Goal: Task Accomplishment & Management: Use online tool/utility

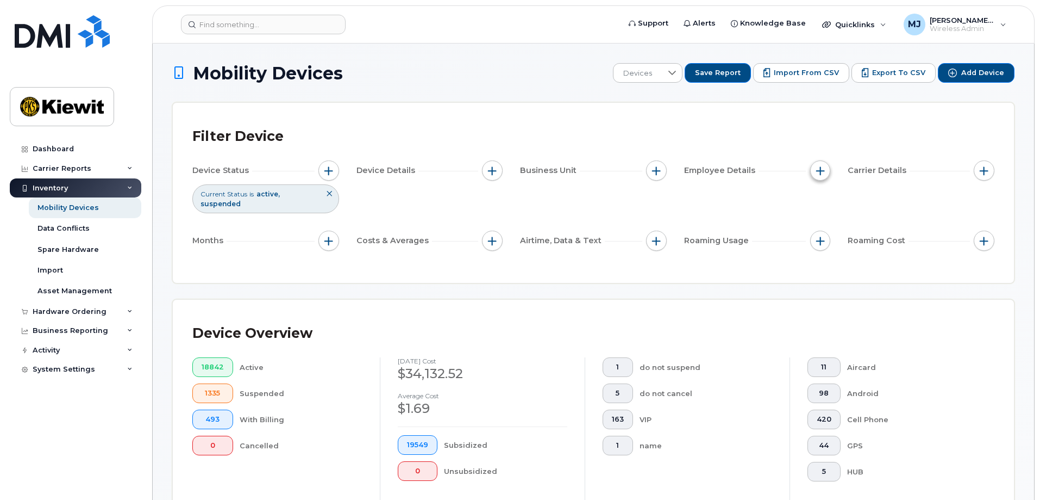
click at [819, 166] on span "button" at bounding box center [821, 170] width 9 height 9
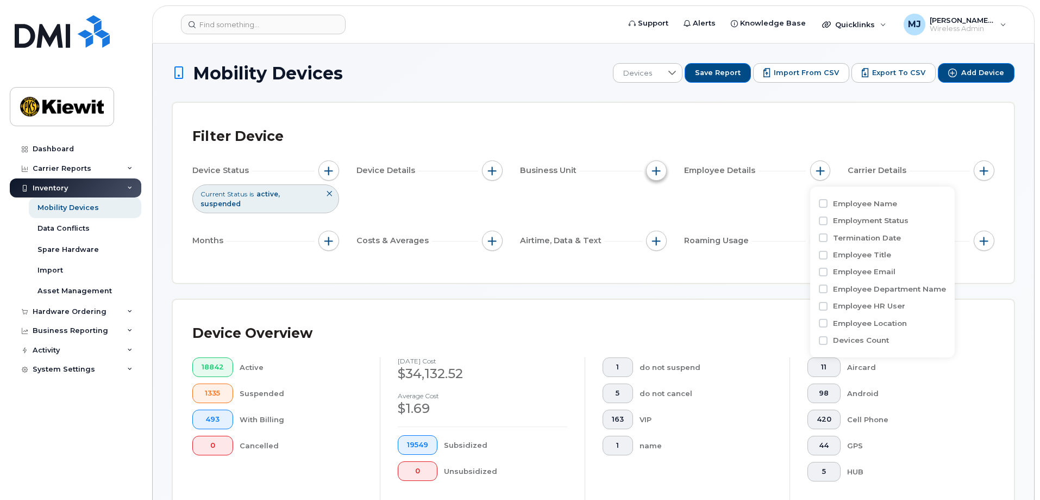
click at [652, 170] on span "button" at bounding box center [656, 170] width 9 height 9
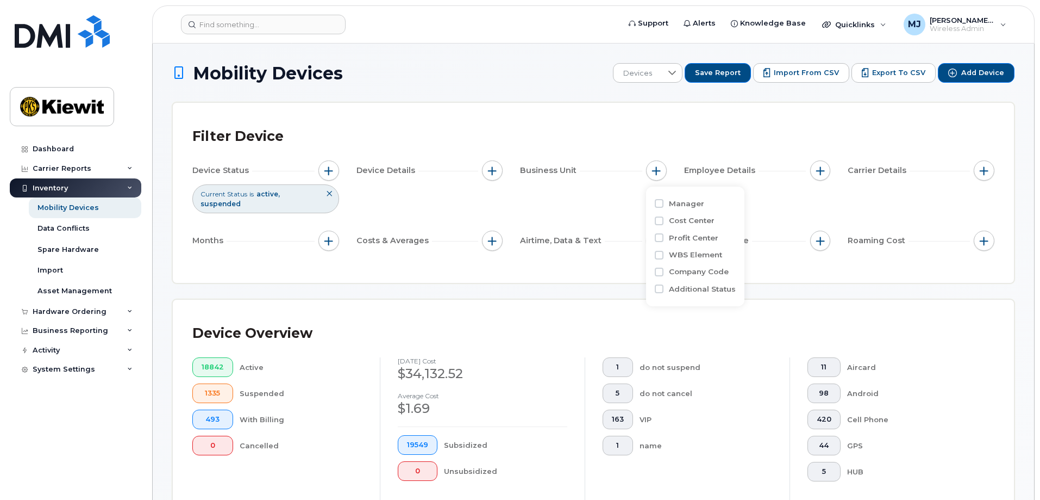
click at [703, 253] on label "WBS Element" at bounding box center [695, 255] width 53 height 10
click at [664, 253] on input "WBS Element" at bounding box center [659, 255] width 9 height 9
checkbox input "true"
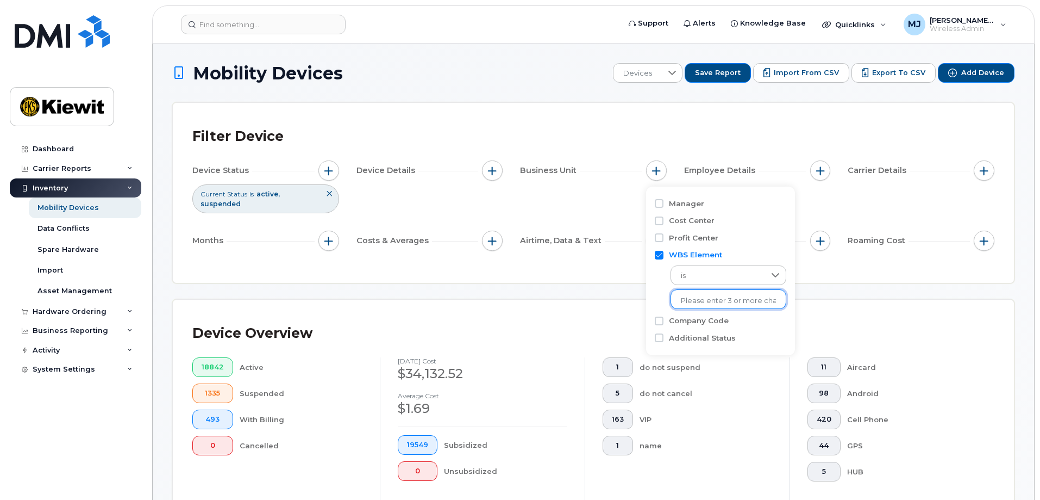
click at [705, 294] on li at bounding box center [728, 301] width 95 height 16
click at [705, 302] on input "text" at bounding box center [728, 301] width 95 height 10
type input "105927.1700"
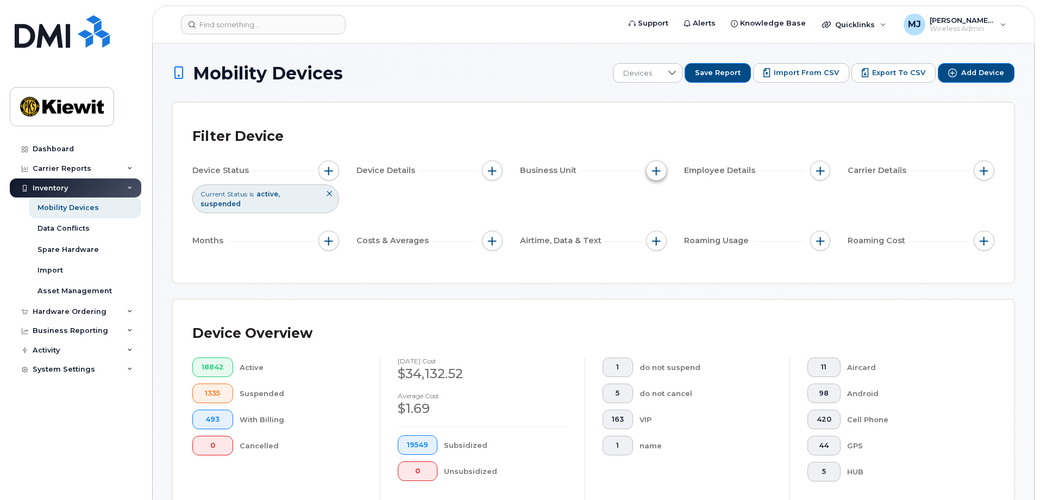
click at [659, 172] on span "button" at bounding box center [656, 170] width 9 height 9
click at [701, 252] on label "WBS Element" at bounding box center [695, 255] width 53 height 10
click at [664, 252] on input "WBS Element" at bounding box center [659, 255] width 9 height 9
checkbox input "true"
click at [700, 296] on input "text" at bounding box center [728, 301] width 95 height 10
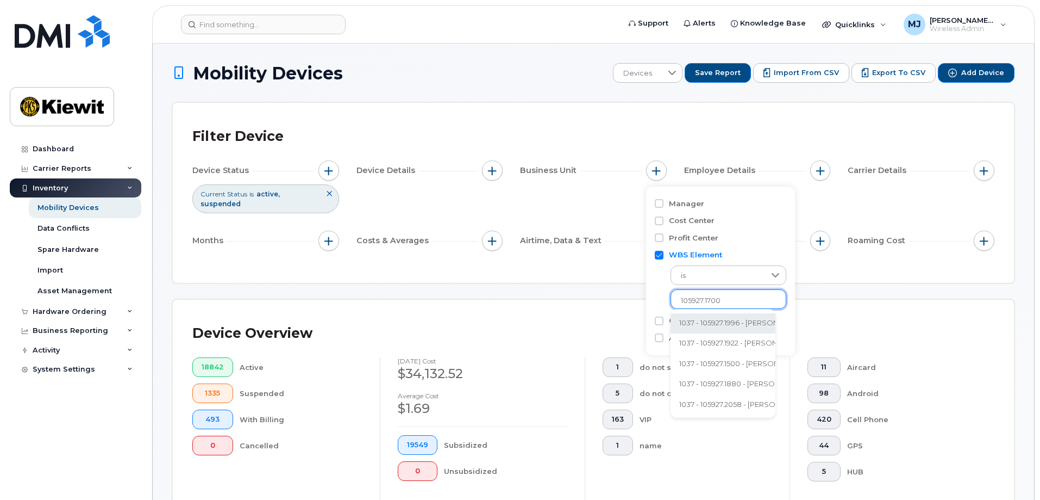
type input "105927.1700"
click at [613, 196] on div "Device Status Current Status is active suspended Device Details Business Unit E…" at bounding box center [593, 207] width 802 height 95
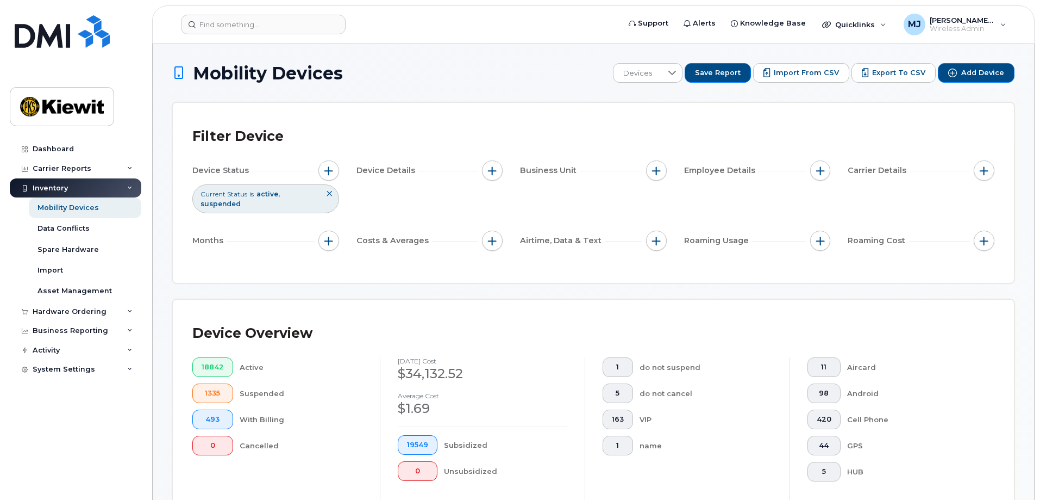
click at [665, 161] on div "Business Unit" at bounding box center [593, 170] width 147 height 21
click at [659, 173] on span "button" at bounding box center [656, 170] width 9 height 9
click at [721, 293] on li at bounding box center [728, 301] width 95 height 16
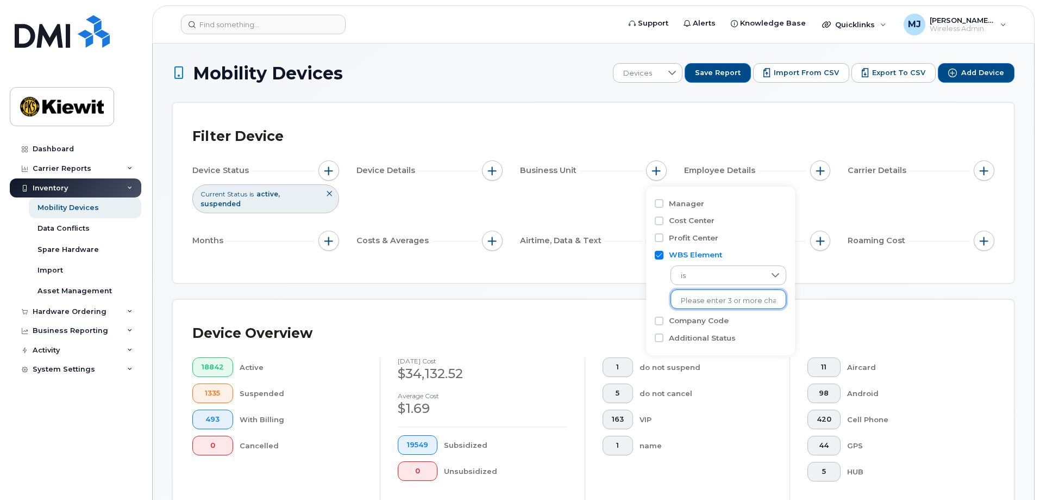
click at [721, 293] on li at bounding box center [728, 301] width 95 height 16
click at [734, 297] on input "text" at bounding box center [728, 301] width 95 height 10
type input "105"
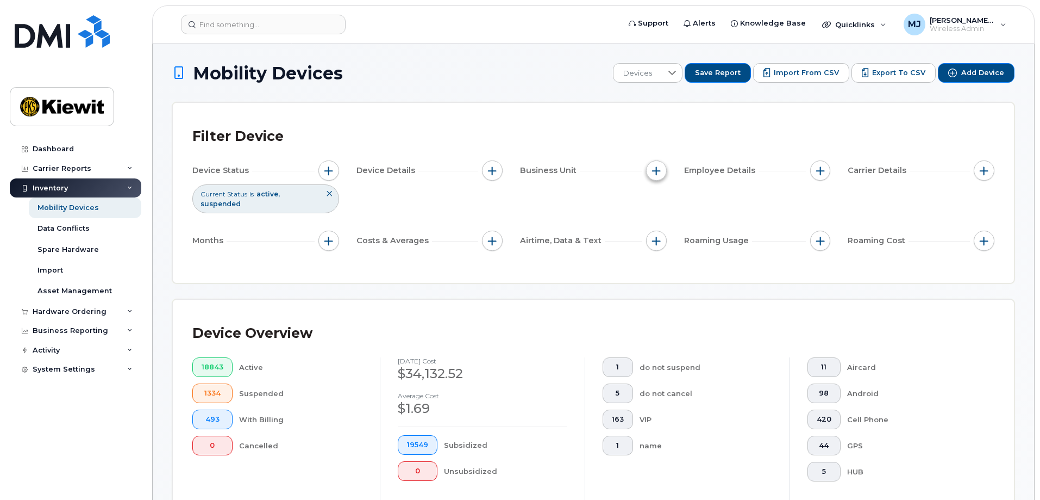
click at [662, 174] on button "button" at bounding box center [656, 170] width 21 height 21
click at [688, 220] on label "Cost Center" at bounding box center [692, 220] width 46 height 10
click at [664, 220] on input "Cost Center" at bounding box center [659, 220] width 9 height 9
checkbox input "true"
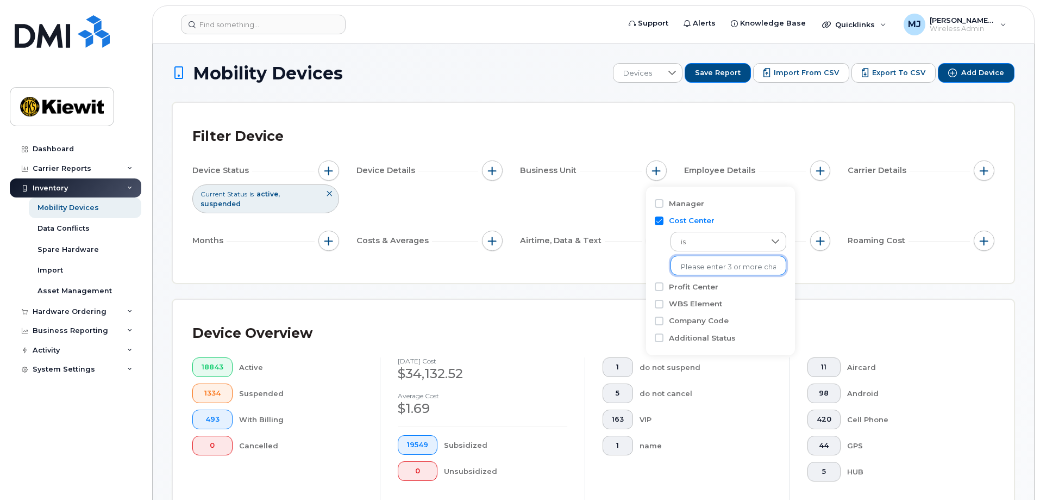
click at [696, 262] on input "text" at bounding box center [728, 267] width 95 height 10
type input "105927"
click at [701, 281] on li "1037 - 105927 - Kiewit Power Constructors Co." at bounding box center [778, 289] width 214 height 20
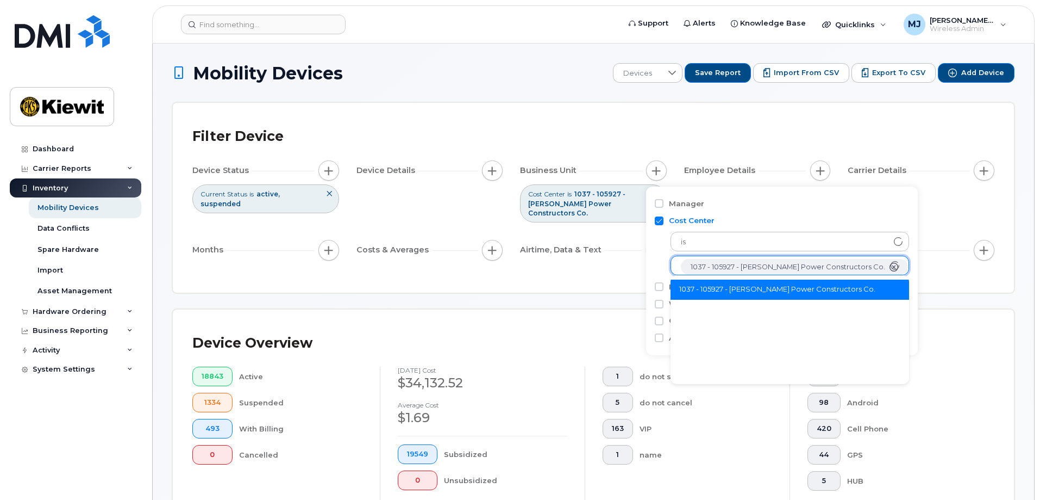
scroll to position [22, 0]
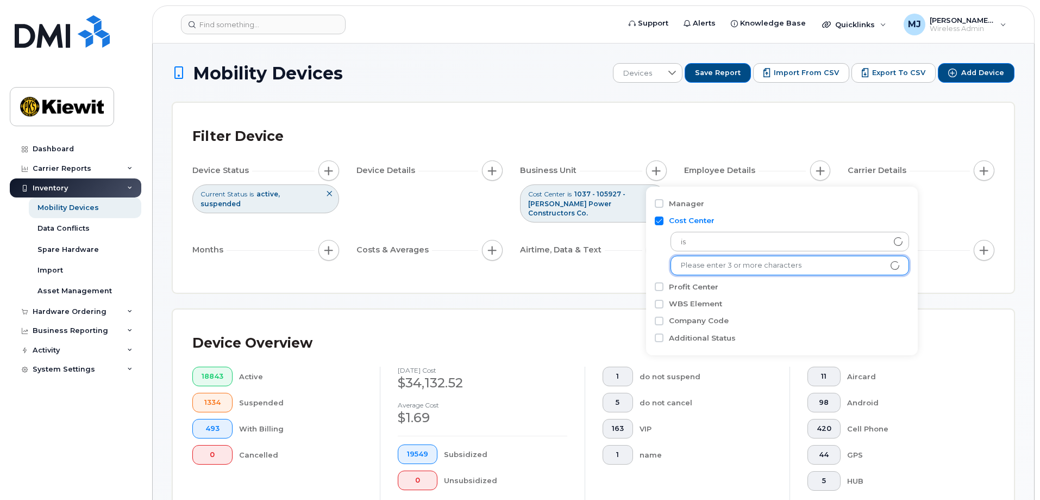
click at [964, 309] on div "Device Overview 18843 Active 1334 Suspended 493 With Billing 0 Cancelled Septem…" at bounding box center [593, 433] width 843 height 248
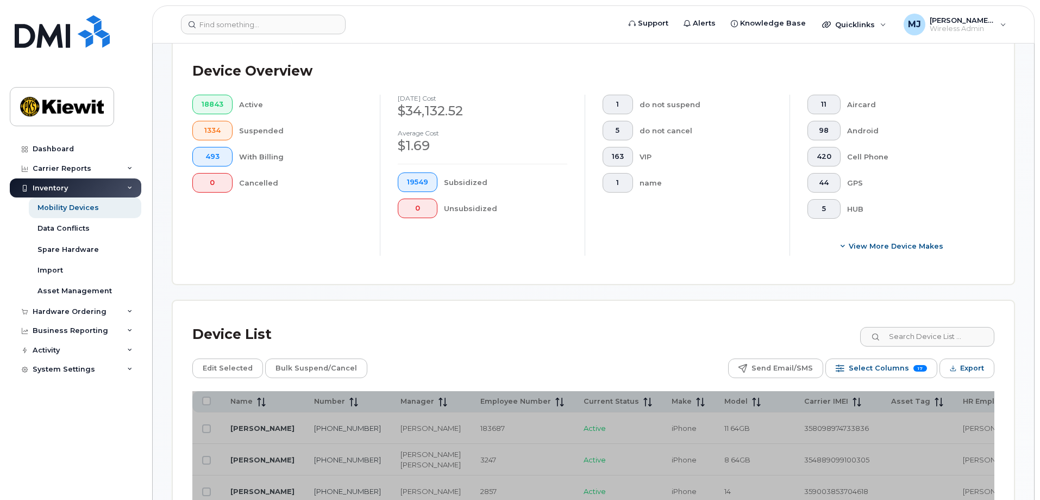
scroll to position [544, 0]
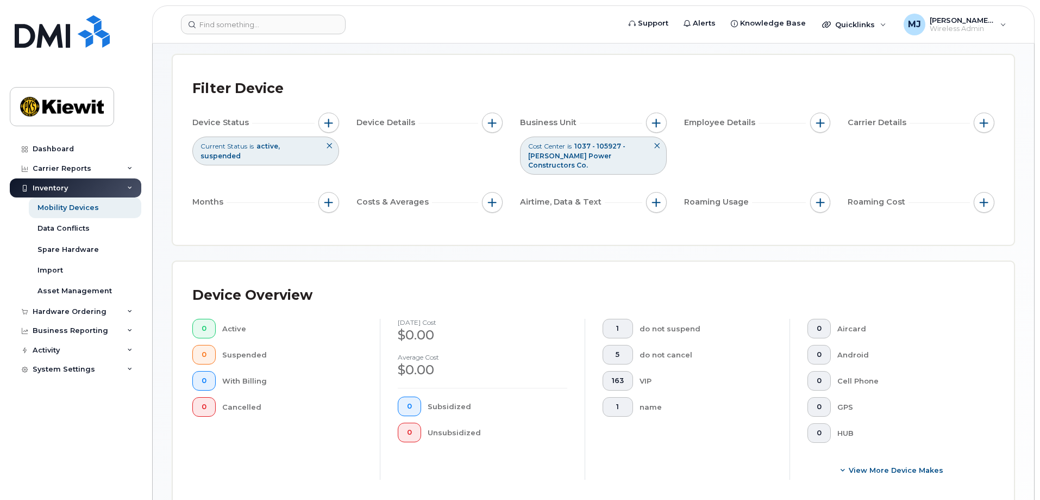
scroll to position [45, 0]
click at [652, 148] on button at bounding box center [657, 149] width 18 height 18
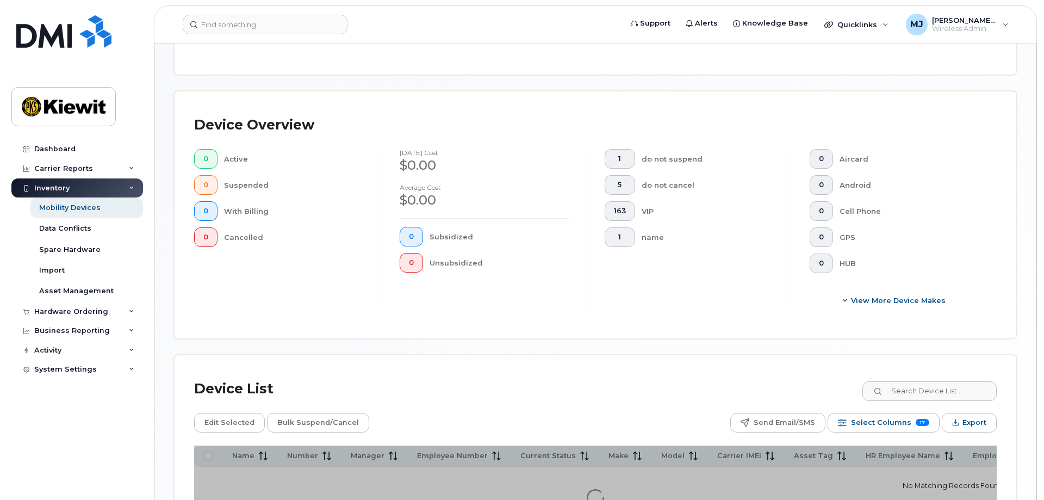
scroll to position [308, 0]
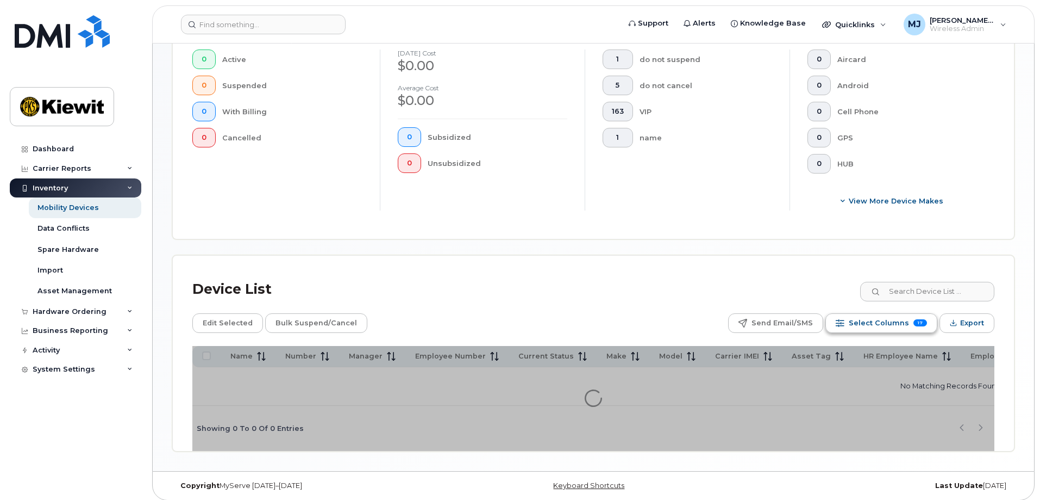
click at [880, 315] on span "Select Columns" at bounding box center [879, 323] width 60 height 16
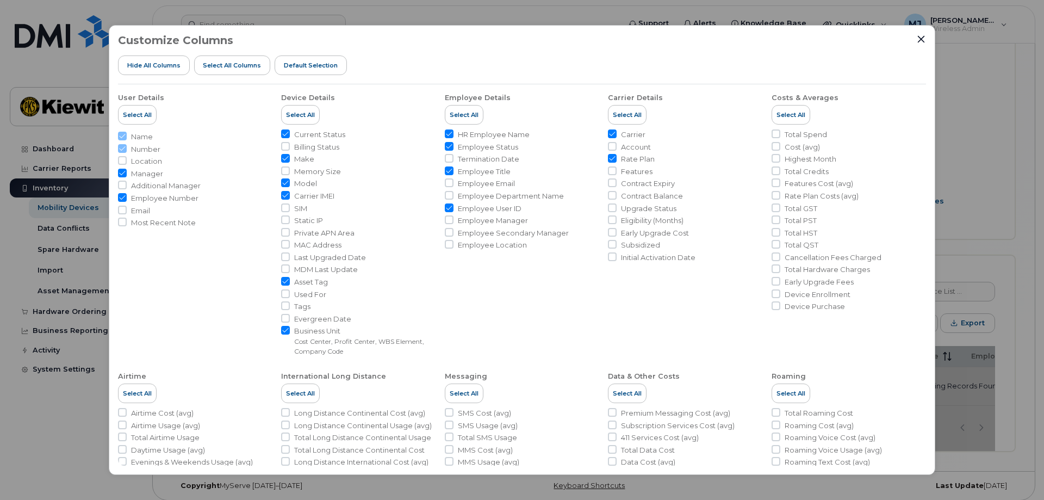
click at [300, 284] on span "Asset Tag" at bounding box center [311, 282] width 34 height 10
click at [290, 284] on input "Asset Tag" at bounding box center [285, 281] width 9 height 9
checkbox input "false"
click at [328, 332] on span "Business Unit" at bounding box center [364, 331] width 141 height 10
click at [290, 332] on input "Business Unit Cost Center, Profit Center, WBS Element, Company Code" at bounding box center [285, 330] width 9 height 9
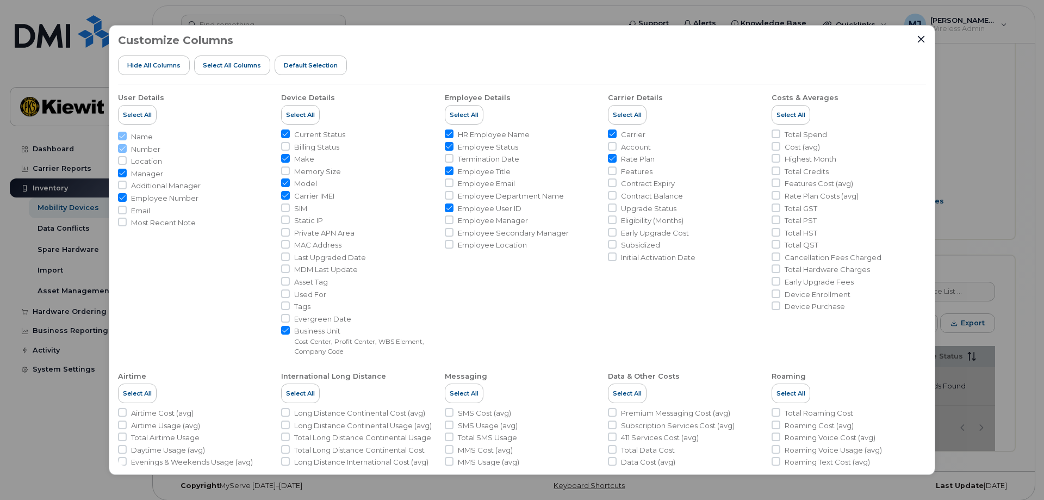
checkbox input "false"
click at [645, 161] on span "Rate Plan" at bounding box center [638, 159] width 34 height 10
click at [616, 161] on input "Rate Plan" at bounding box center [612, 158] width 9 height 9
checkbox input "false"
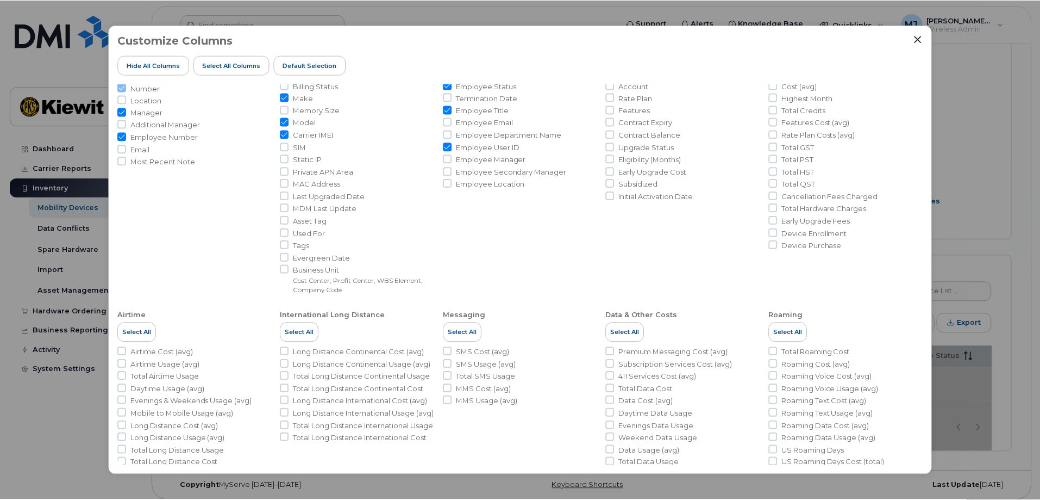
scroll to position [0, 0]
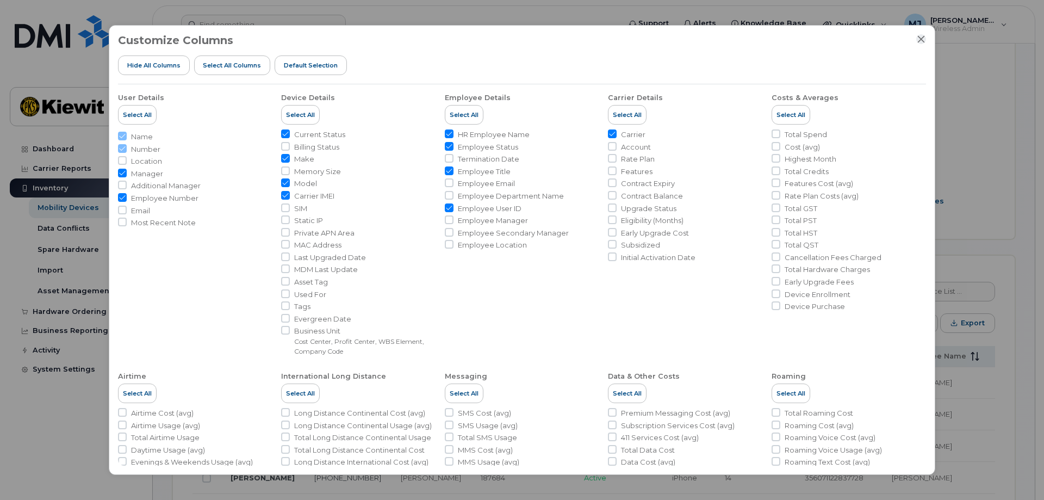
click at [924, 40] on icon "Close" at bounding box center [921, 39] width 9 height 9
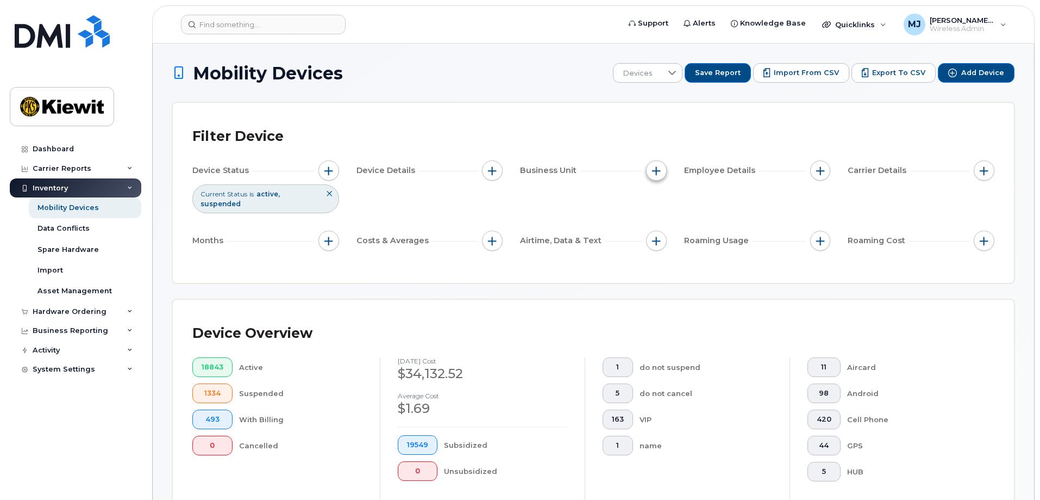
click at [664, 170] on button "button" at bounding box center [656, 170] width 21 height 21
click at [712, 255] on label "WBS Element" at bounding box center [695, 255] width 53 height 10
click at [664, 255] on input "WBS Element" at bounding box center [659, 255] width 9 height 9
checkbox input "true"
click at [608, 201] on div "Device Status Current Status is active suspended Device Details Business Unit E…" at bounding box center [593, 207] width 802 height 95
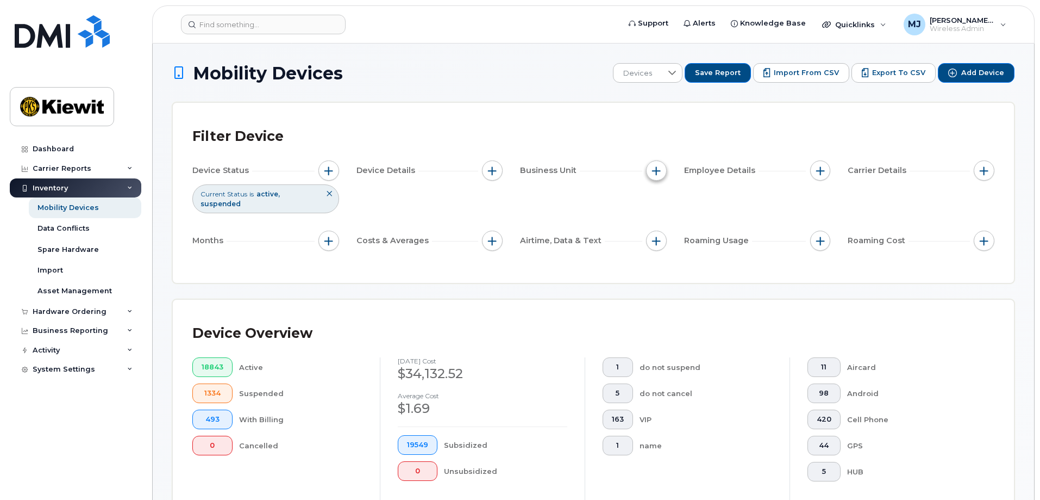
click at [664, 171] on button "button" at bounding box center [656, 170] width 21 height 21
click at [687, 323] on label "Company Code" at bounding box center [699, 320] width 60 height 10
click at [664, 323] on input "Company Code" at bounding box center [659, 320] width 9 height 9
checkbox input "true"
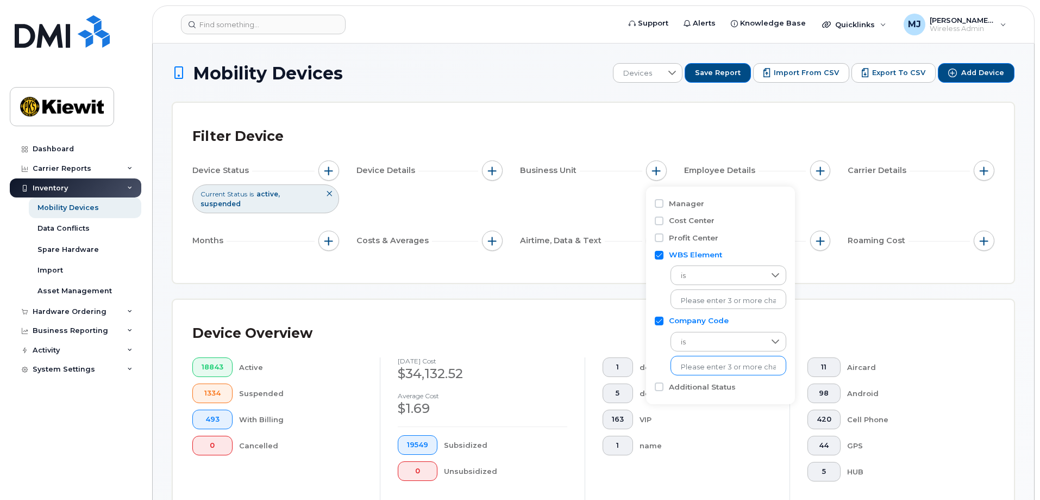
click at [705, 365] on input "text" at bounding box center [728, 367] width 95 height 10
type input "1037"
click at [703, 392] on li "1037" at bounding box center [723, 389] width 105 height 20
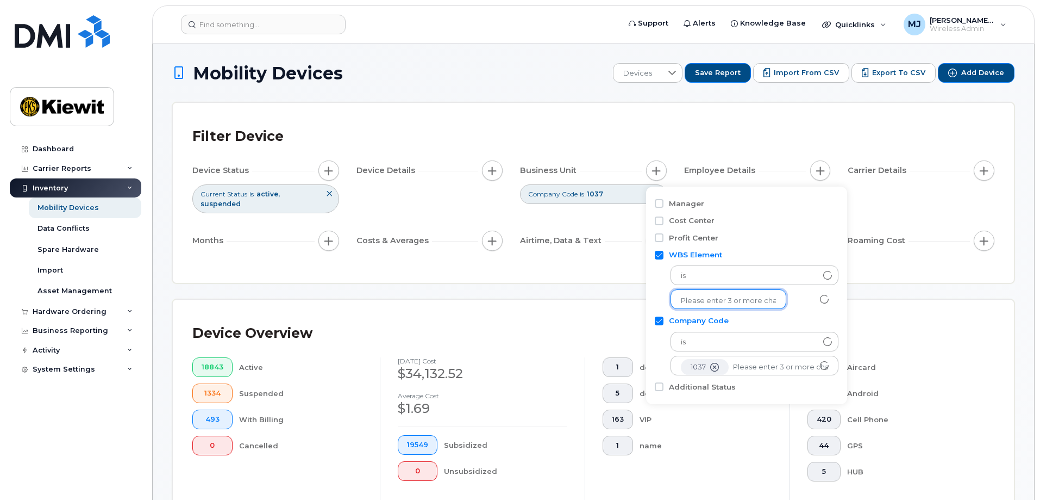
click at [740, 302] on input "text" at bounding box center [728, 301] width 95 height 10
type input "105927.1700"
click at [734, 316] on li "1037 - 105927.1700 - Kiewit Power Constructors" at bounding box center [779, 323] width 217 height 20
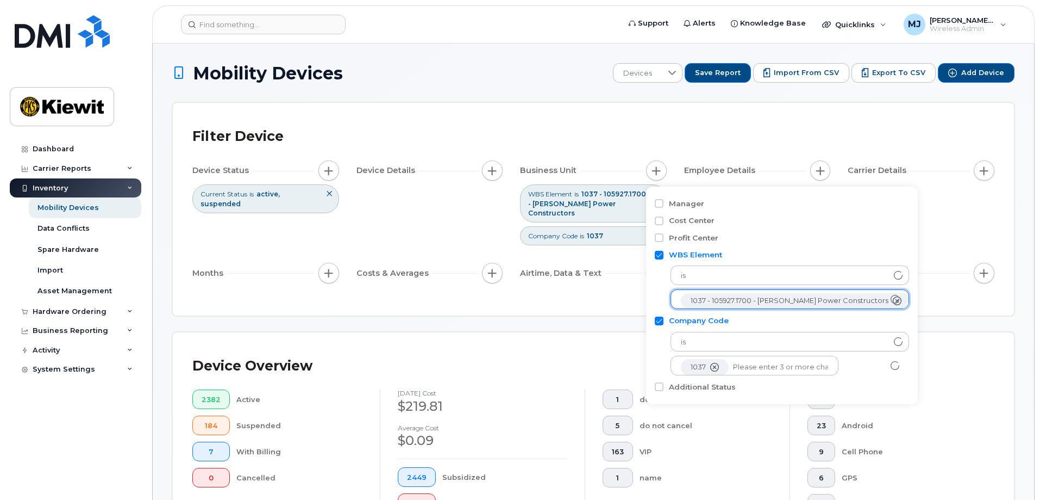
scroll to position [22, 0]
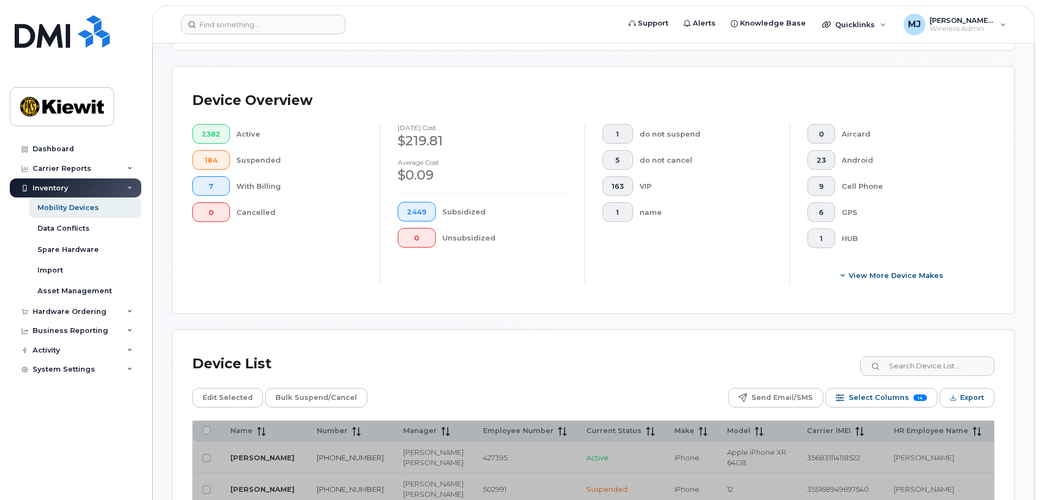
scroll to position [381, 0]
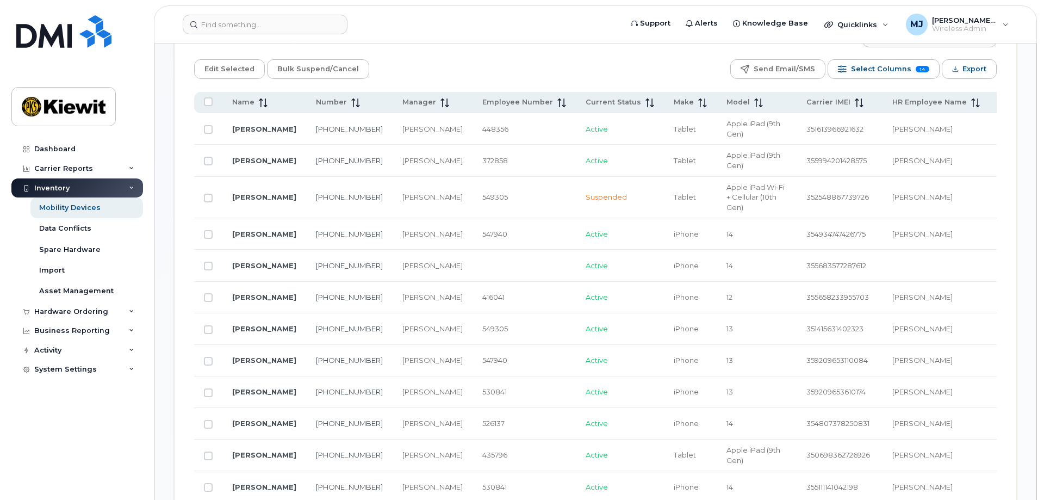
scroll to position [489, 0]
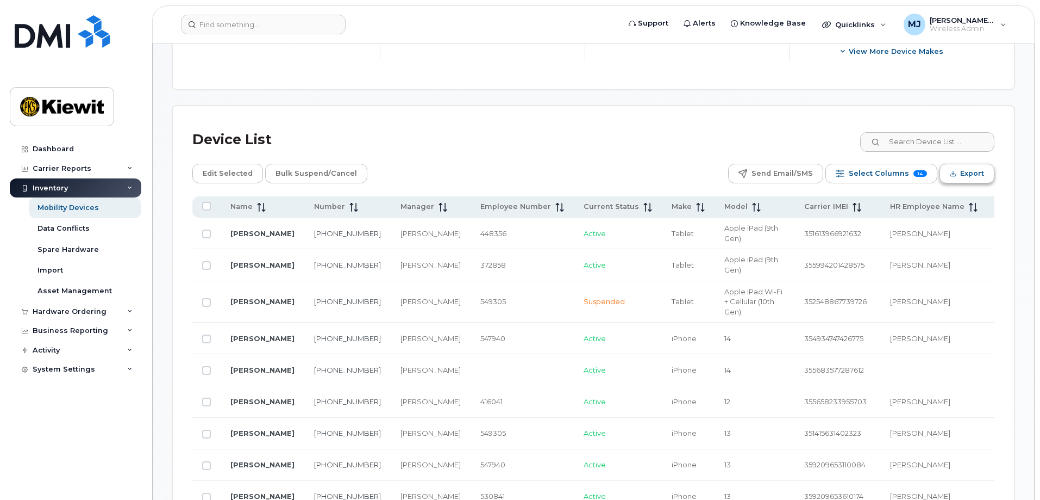
click at [980, 167] on span "Export" at bounding box center [973, 173] width 24 height 16
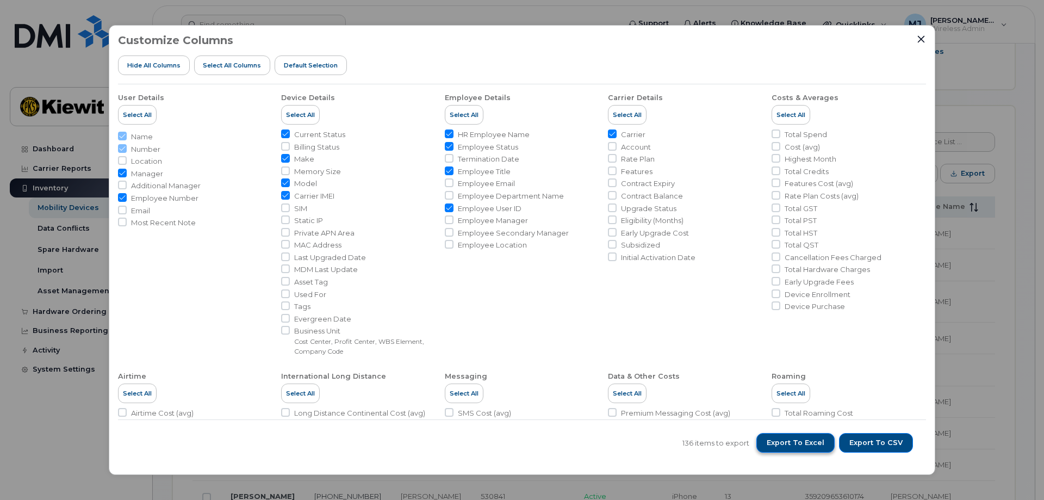
click at [809, 447] on span "Export to Excel" at bounding box center [795, 443] width 58 height 10
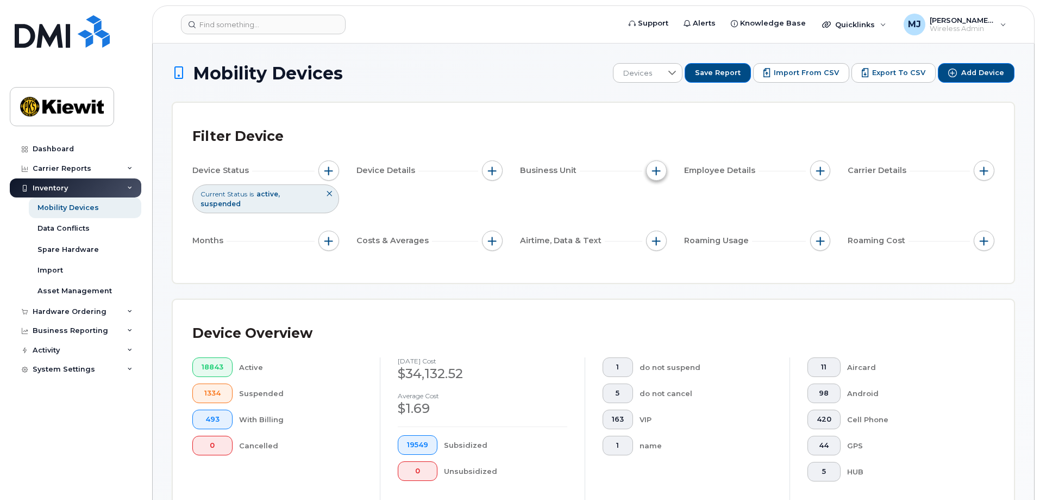
click at [647, 171] on button "button" at bounding box center [656, 170] width 21 height 21
click at [704, 277] on label "Company Code" at bounding box center [699, 271] width 60 height 10
click at [664, 276] on input "Company Code" at bounding box center [659, 271] width 9 height 9
checkbox input "true"
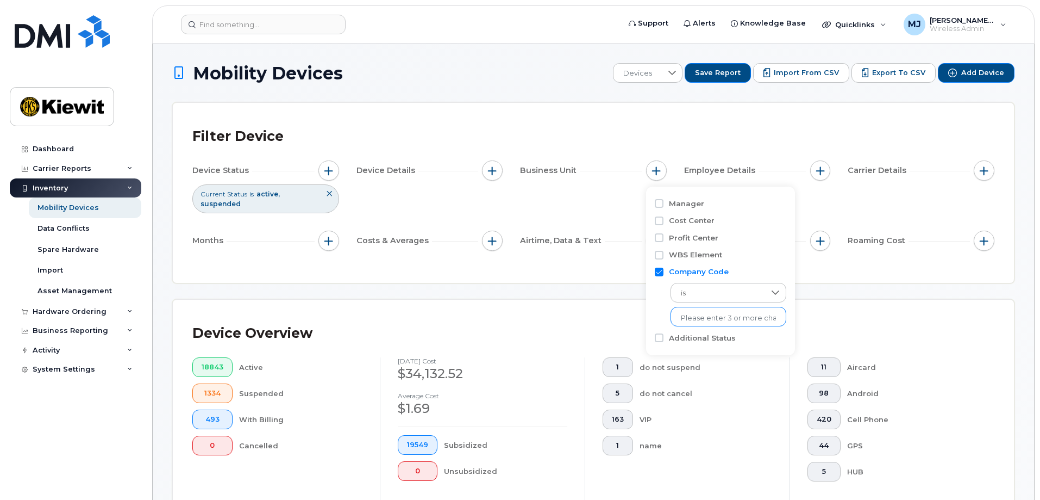
click at [716, 316] on input "text" at bounding box center [728, 318] width 95 height 10
type input "1037"
click at [732, 334] on li "1037" at bounding box center [723, 341] width 105 height 20
click at [703, 255] on label "WBS Element" at bounding box center [695, 255] width 53 height 10
click at [664, 255] on input "WBS Element" at bounding box center [659, 255] width 9 height 9
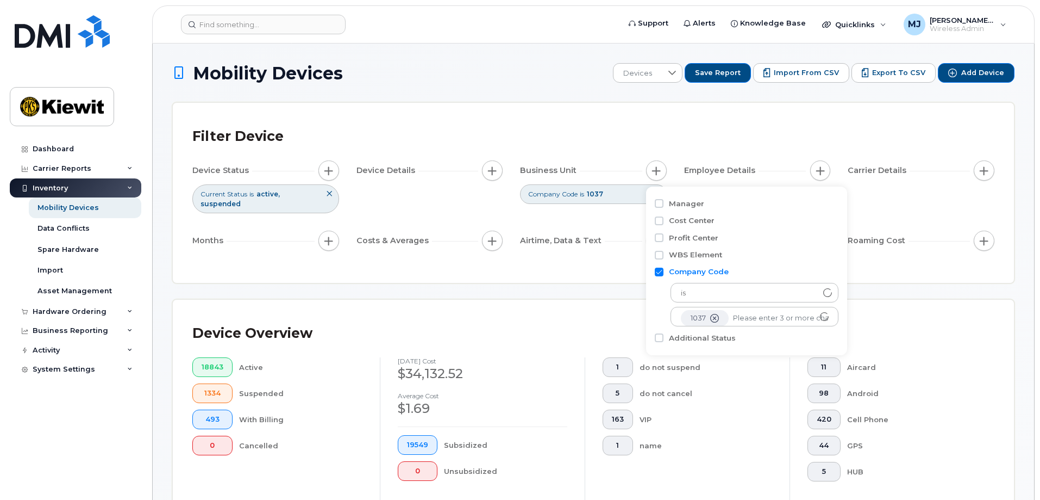
checkbox input "true"
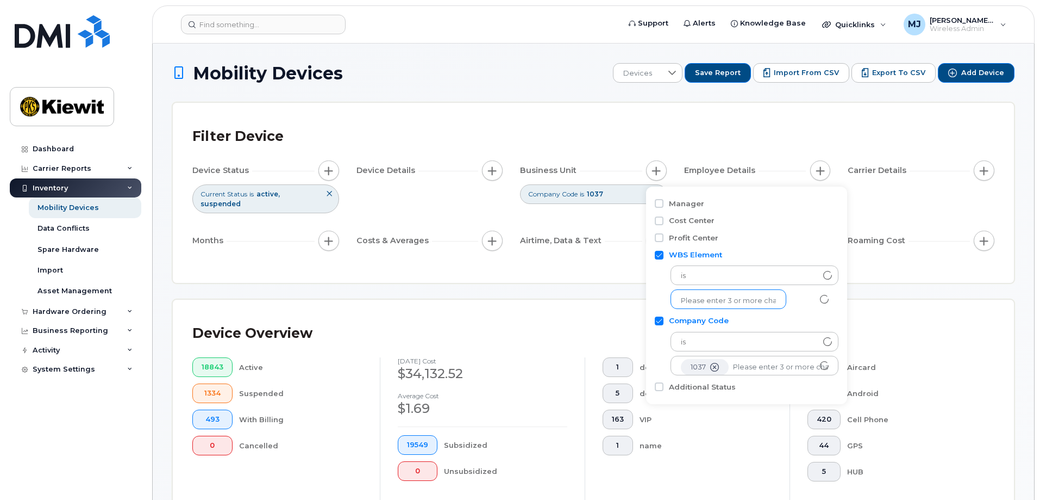
click at [725, 304] on li at bounding box center [728, 301] width 95 height 16
click at [725, 304] on input "text" at bounding box center [728, 301] width 95 height 10
type input "105927.1700"
click at [720, 319] on li "1037 - 105927.1700 - [PERSON_NAME] Power Constructors" at bounding box center [779, 323] width 217 height 20
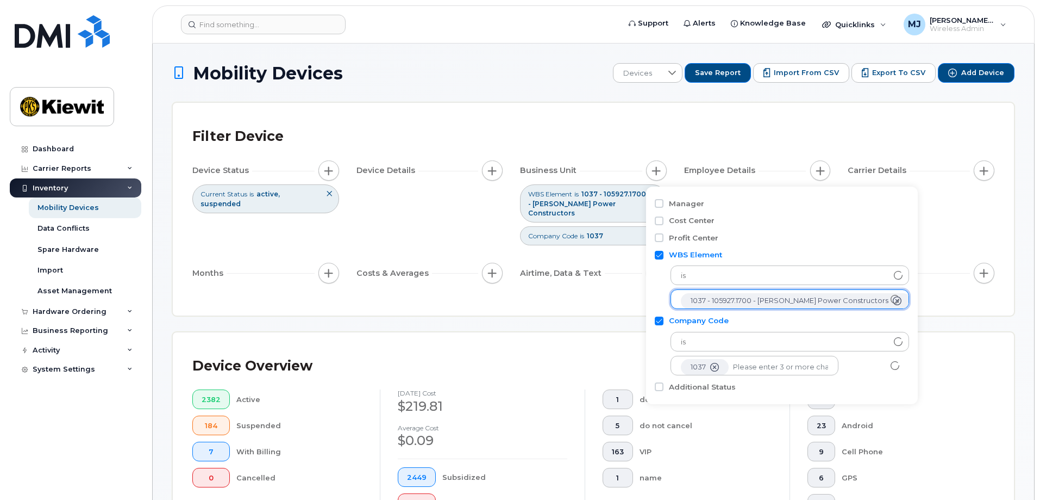
scroll to position [22, 0]
click at [725, 300] on input "text" at bounding box center [790, 300] width 218 height 10
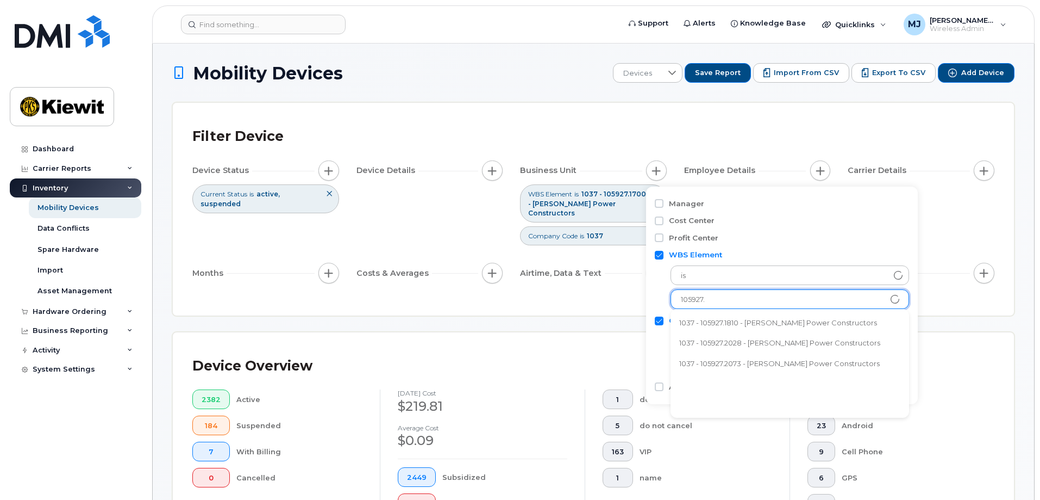
type input "105927.1"
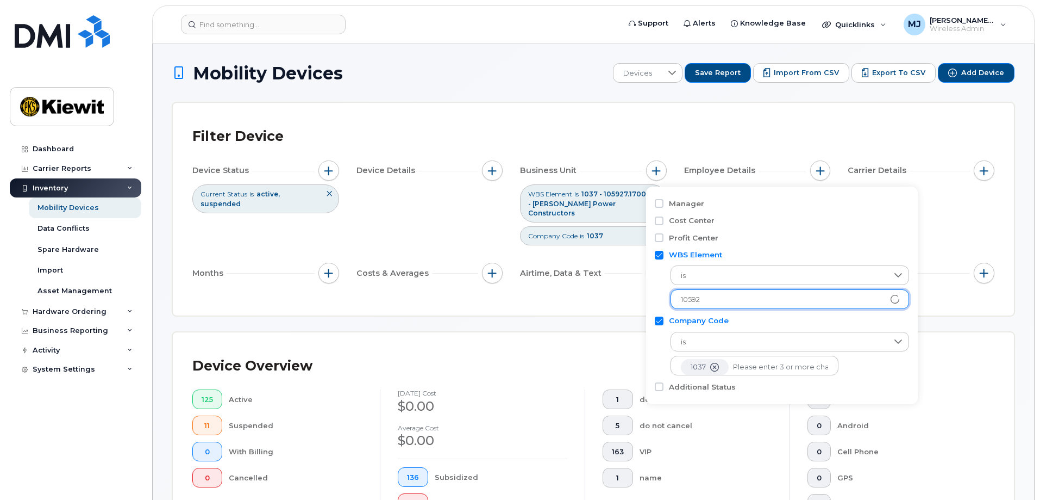
type input "105927"
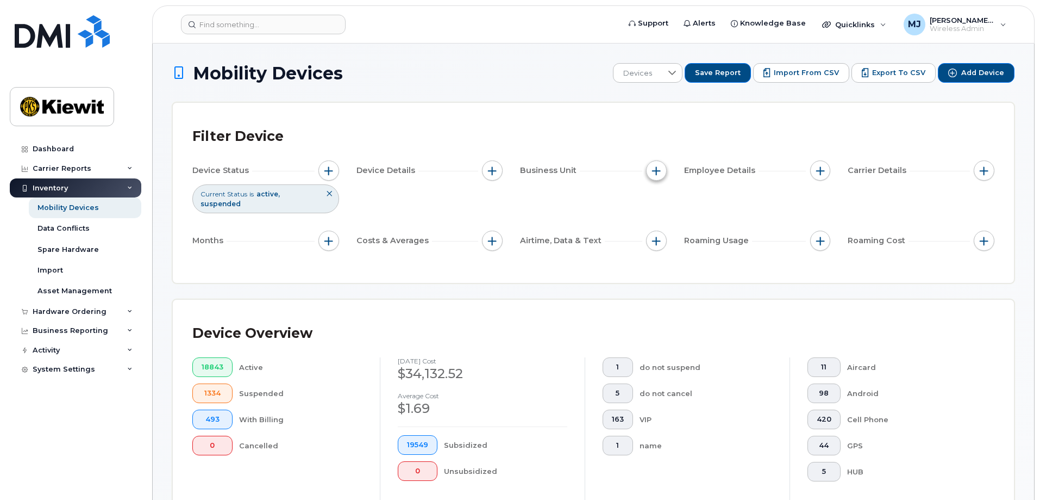
click at [653, 167] on span "button" at bounding box center [656, 170] width 9 height 9
click at [693, 251] on label "WBS Element" at bounding box center [695, 255] width 53 height 10
click at [664, 251] on input "WBS Element" at bounding box center [659, 255] width 9 height 9
checkbox input "true"
click at [693, 322] on label "Company Code" at bounding box center [699, 320] width 60 height 10
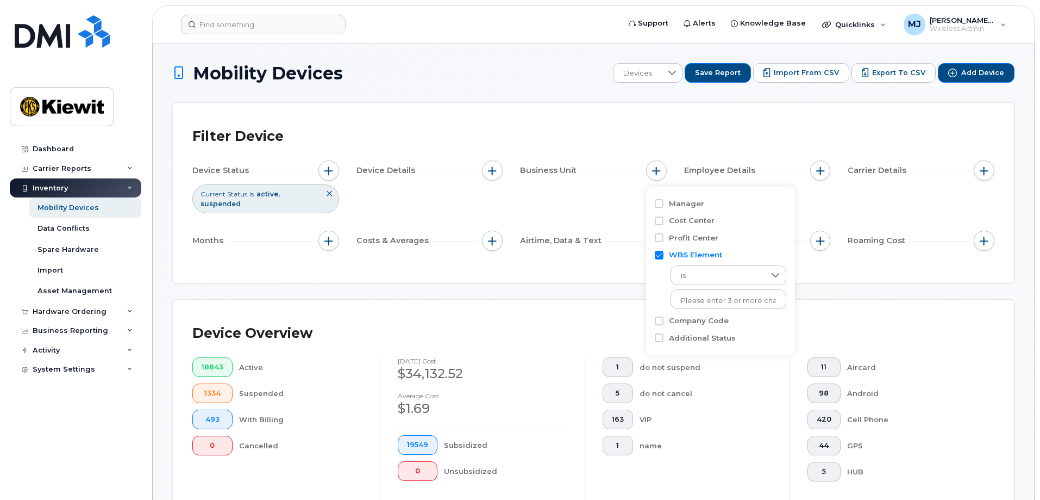
click at [664, 322] on input "Company Code" at bounding box center [659, 320] width 9 height 9
checkbox input "true"
click at [688, 366] on input "text" at bounding box center [728, 367] width 95 height 10
type input "1037"
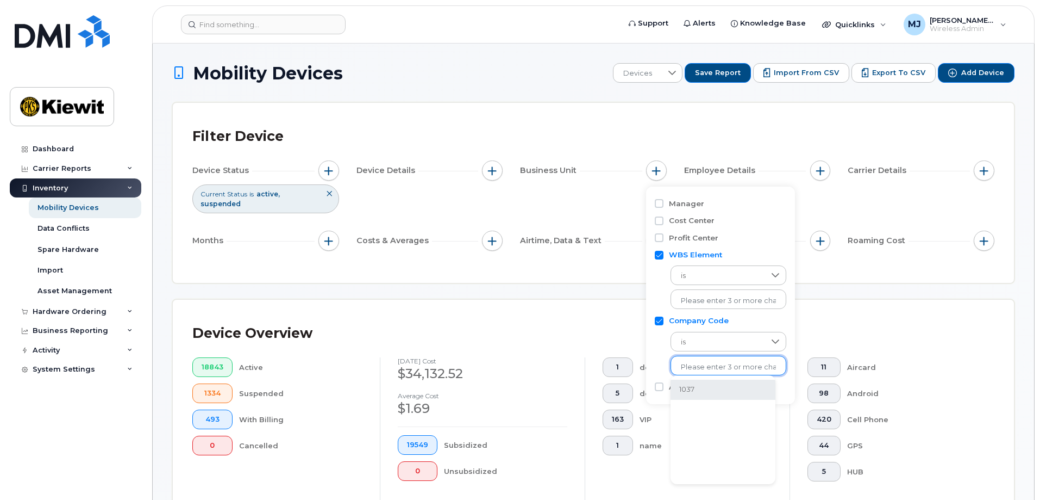
click at [709, 388] on li "1037" at bounding box center [723, 389] width 105 height 20
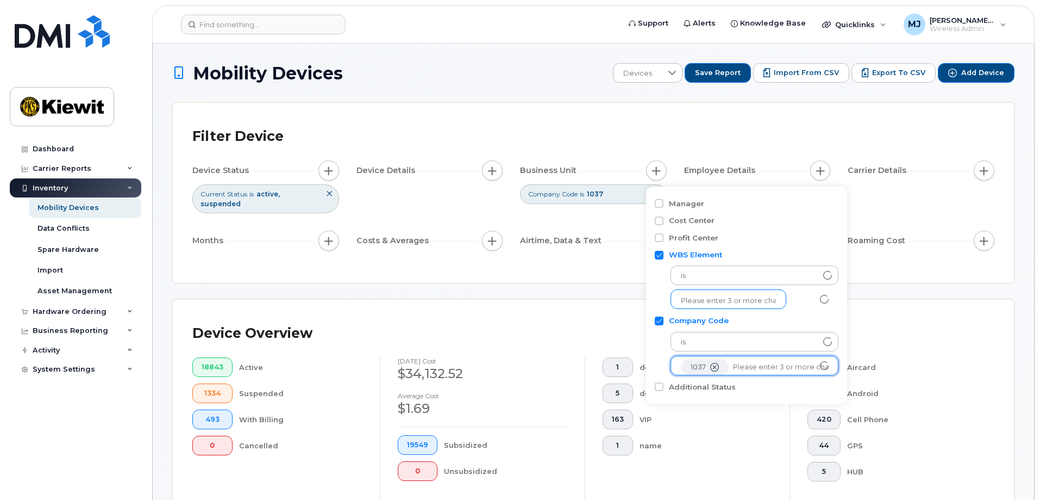
click at [720, 297] on input "text" at bounding box center [728, 301] width 95 height 10
type input "1059"
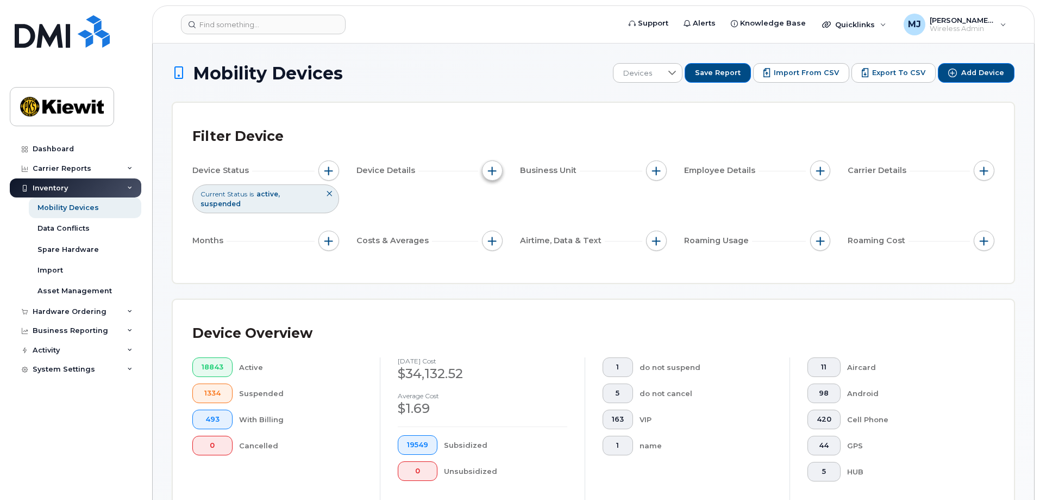
click at [496, 176] on button "button" at bounding box center [492, 170] width 21 height 21
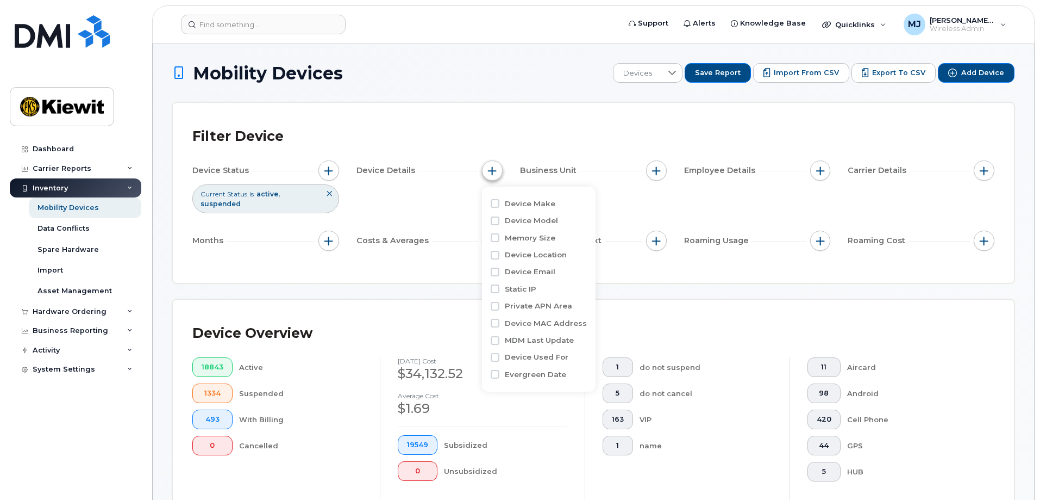
click at [493, 163] on button "button" at bounding box center [492, 170] width 21 height 21
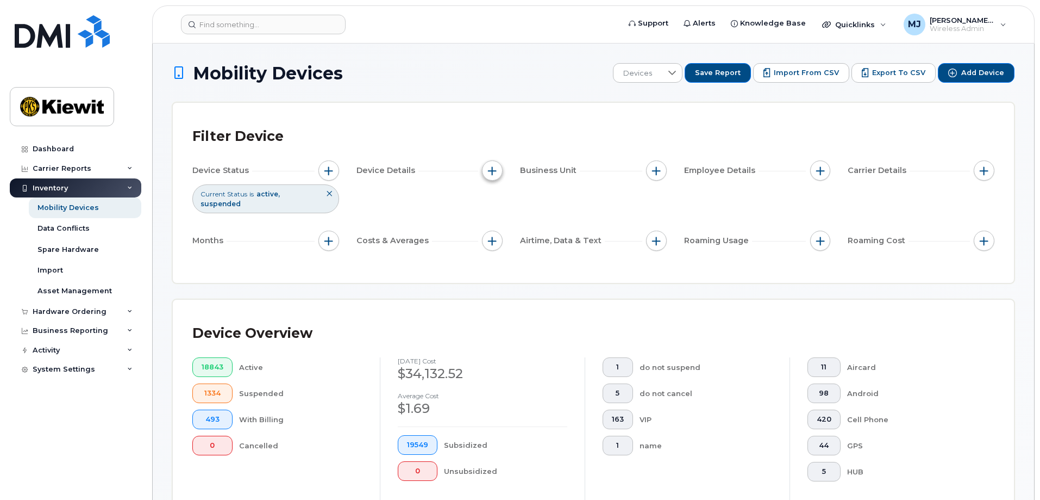
click at [493, 172] on span "button" at bounding box center [492, 170] width 9 height 9
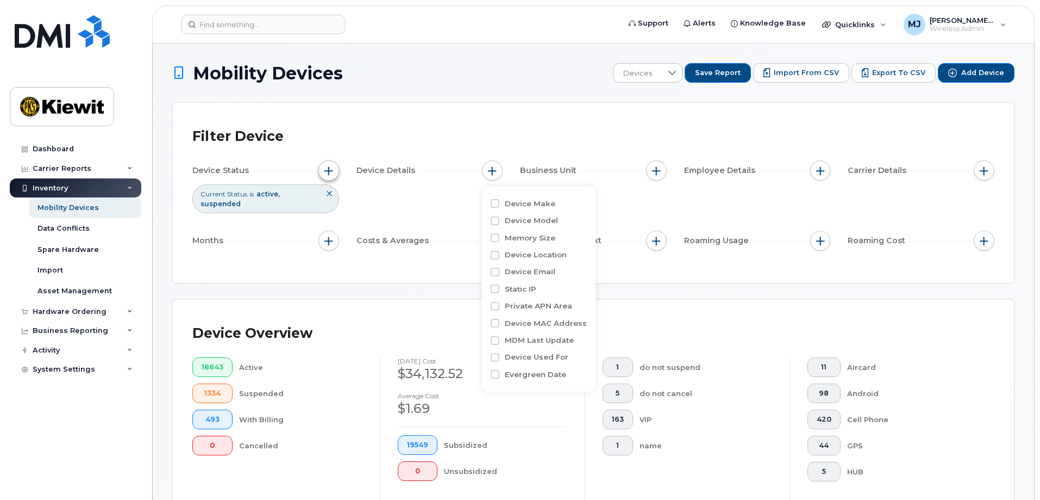
click at [333, 167] on button "button" at bounding box center [329, 170] width 21 height 21
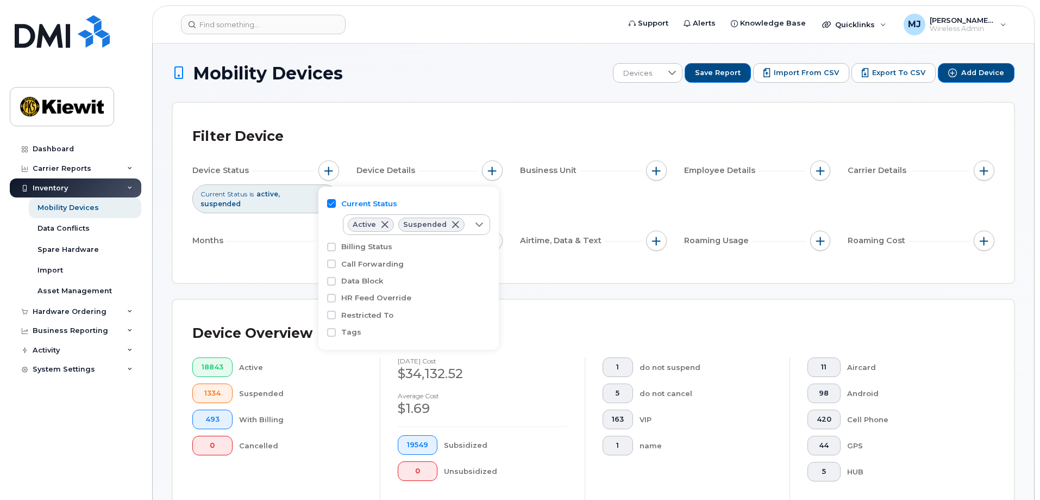
click at [407, 139] on div "Filter Device" at bounding box center [593, 136] width 802 height 28
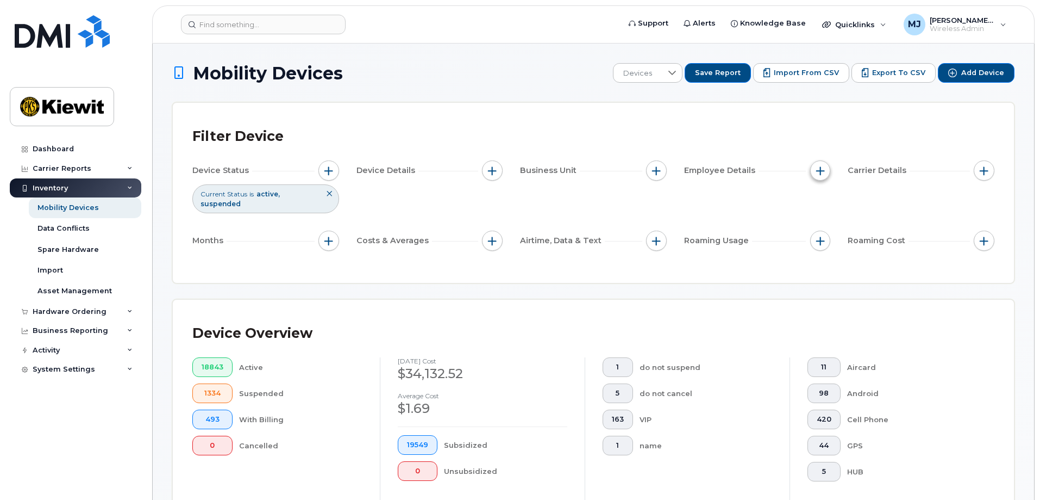
click at [817, 164] on button "button" at bounding box center [821, 170] width 21 height 21
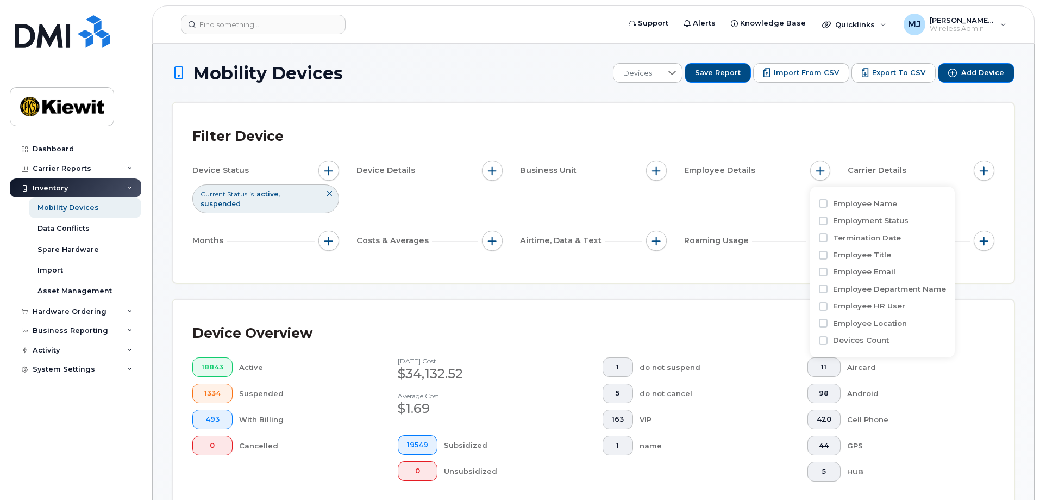
click at [727, 159] on div "Filter Device Device Status Current Status is active suspended Device Details B…" at bounding box center [593, 192] width 802 height 141
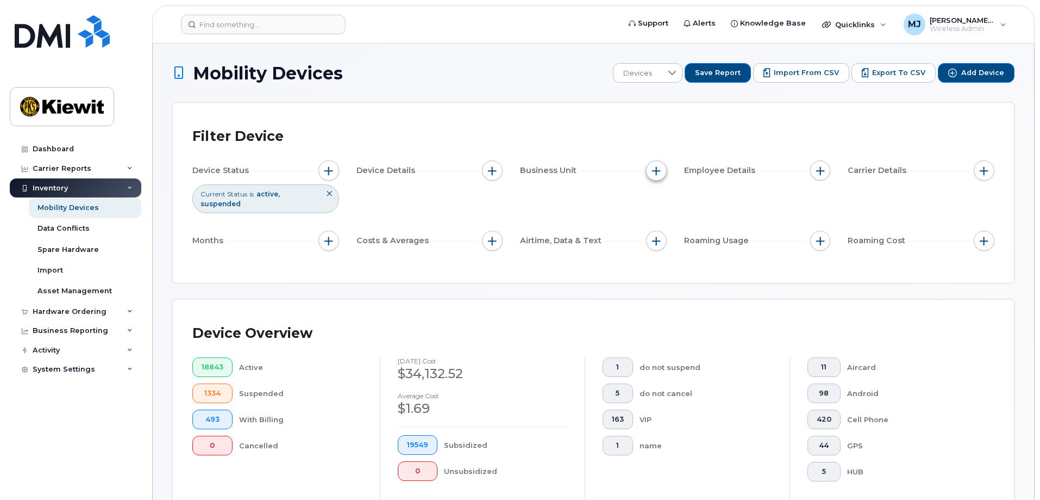
click at [655, 168] on span "button" at bounding box center [656, 170] width 9 height 9
click at [680, 272] on label "Company Code" at bounding box center [699, 271] width 60 height 10
click at [664, 272] on input "Company Code" at bounding box center [659, 271] width 9 height 9
checkbox input "true"
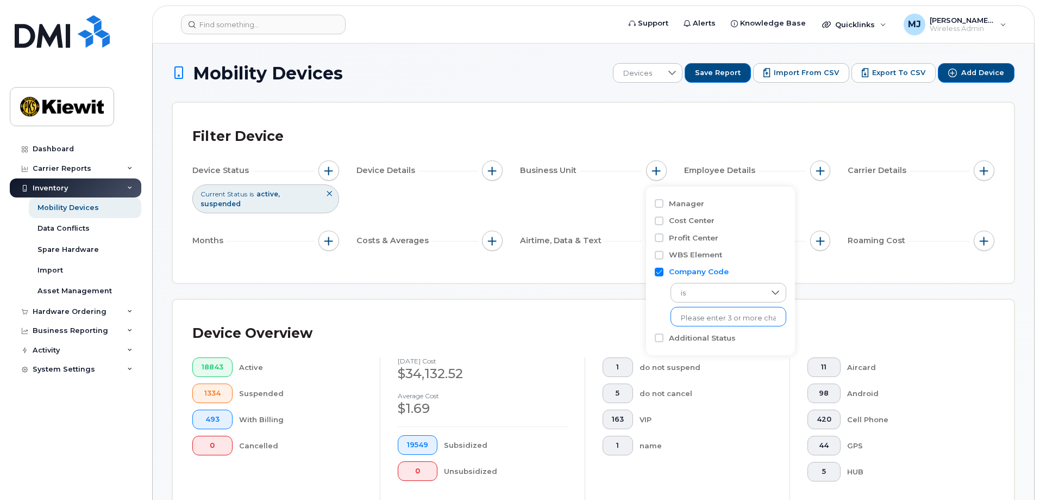
click at [702, 319] on input "text" at bounding box center [728, 318] width 95 height 10
type input "1037"
click at [720, 342] on li "1037" at bounding box center [723, 341] width 105 height 20
click at [854, 257] on div "Filter Device Device Status Current Status is active suspended Device Details B…" at bounding box center [594, 193] width 842 height 180
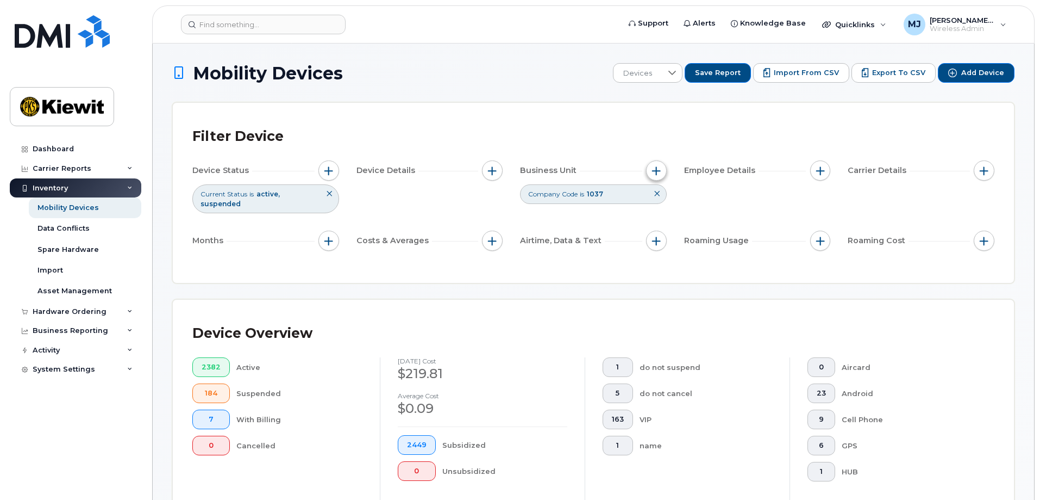
click at [656, 167] on span "button" at bounding box center [656, 170] width 9 height 9
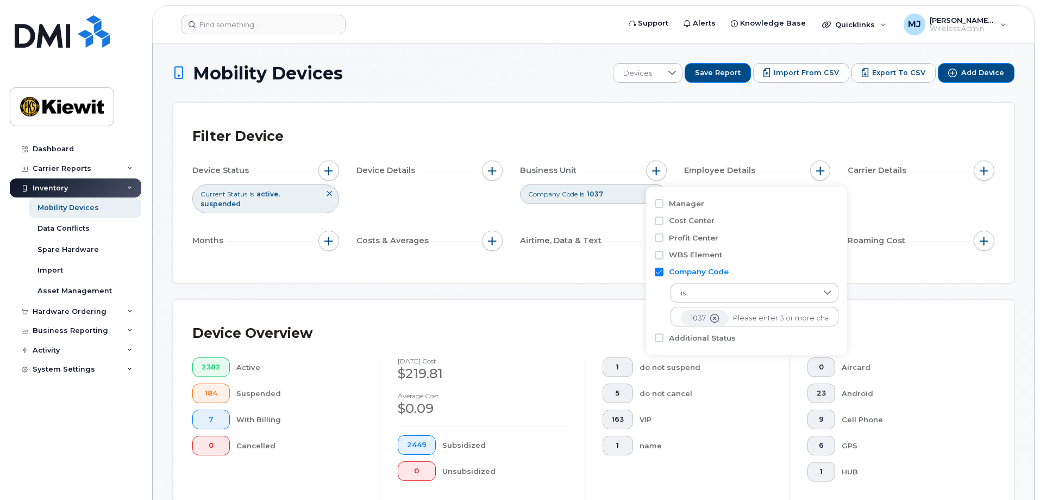
click at [701, 250] on label "WBS Element" at bounding box center [695, 255] width 53 height 10
click at [664, 251] on input "WBS Element" at bounding box center [659, 255] width 9 height 9
checkbox input "true"
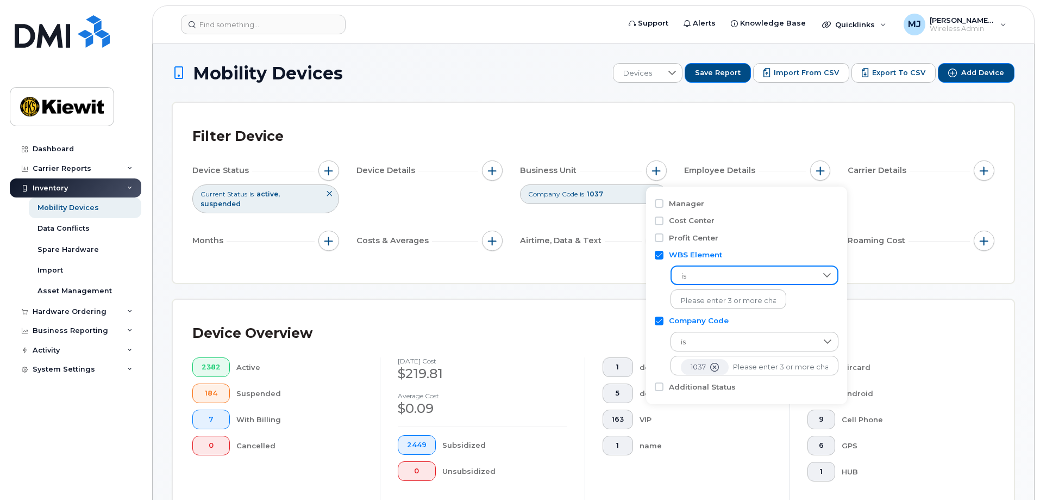
click at [711, 273] on span "is" at bounding box center [744, 276] width 145 height 20
click at [708, 299] on input "text" at bounding box center [728, 301] width 95 height 10
type input "105927.1700"
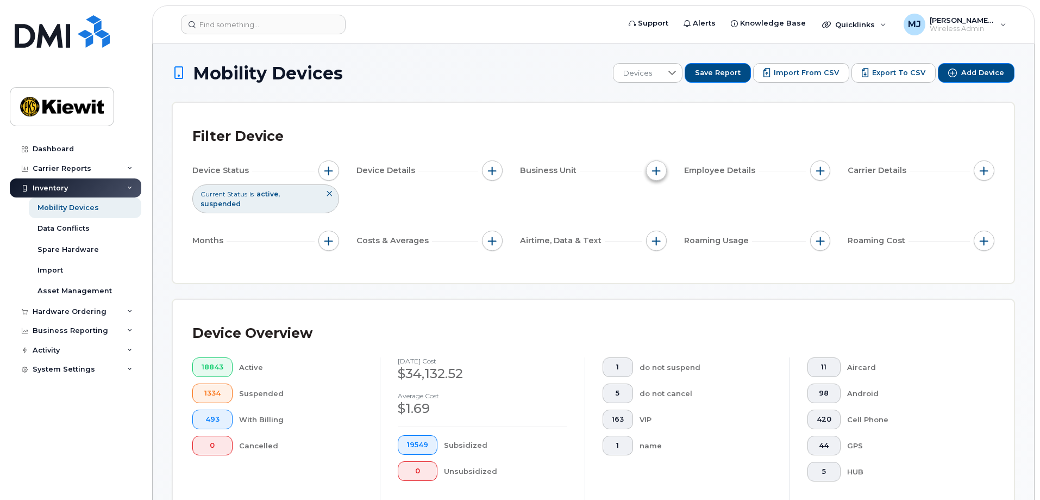
click at [653, 173] on span "button" at bounding box center [656, 170] width 9 height 9
click at [673, 271] on label "Company Code" at bounding box center [699, 271] width 60 height 10
click at [664, 271] on input "Company Code" at bounding box center [659, 271] width 9 height 9
checkbox input "true"
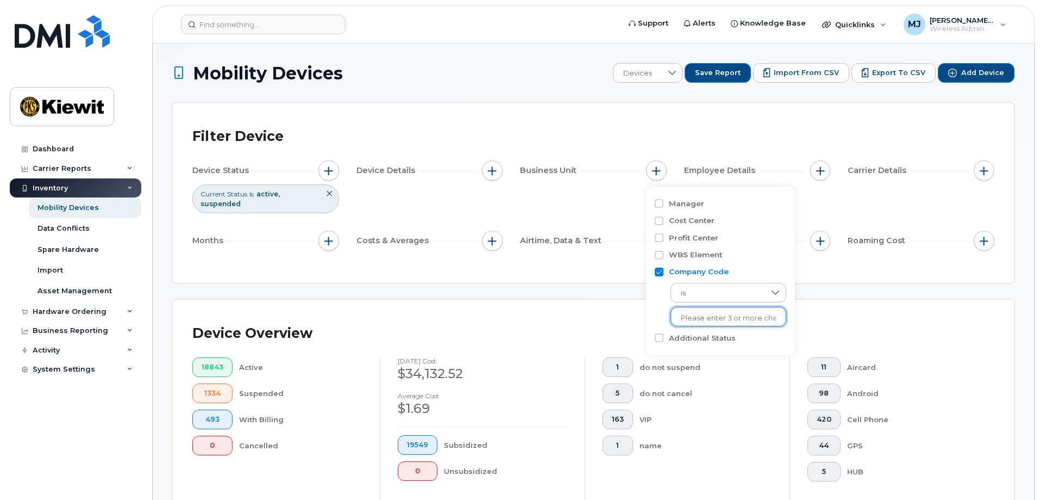
click at [709, 308] on ul at bounding box center [729, 317] width 116 height 20
click at [708, 317] on input "text" at bounding box center [728, 318] width 95 height 10
type input "1037"
click at [708, 335] on li "1037" at bounding box center [723, 341] width 105 height 20
click at [711, 251] on label "WBS Element" at bounding box center [695, 255] width 53 height 10
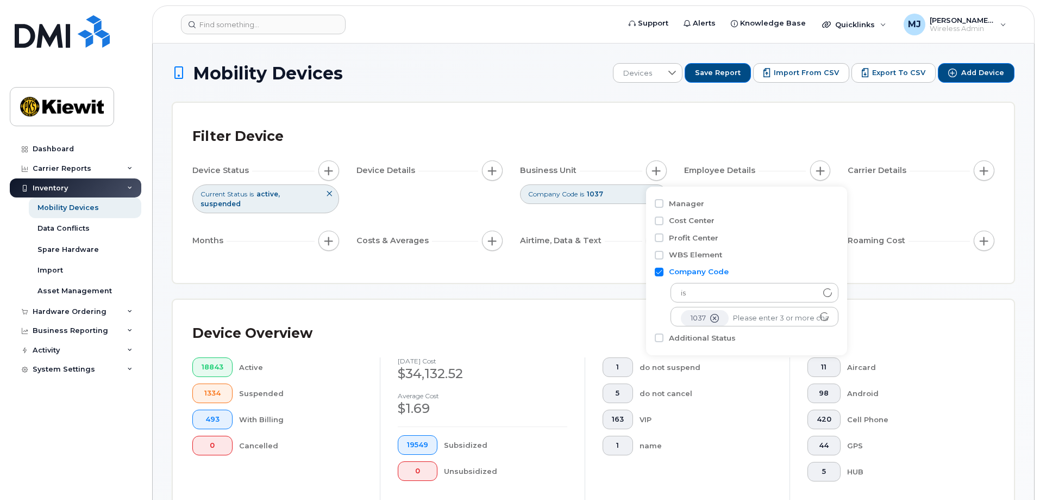
click at [664, 251] on input "WBS Element" at bounding box center [659, 255] width 9 height 9
checkbox input "true"
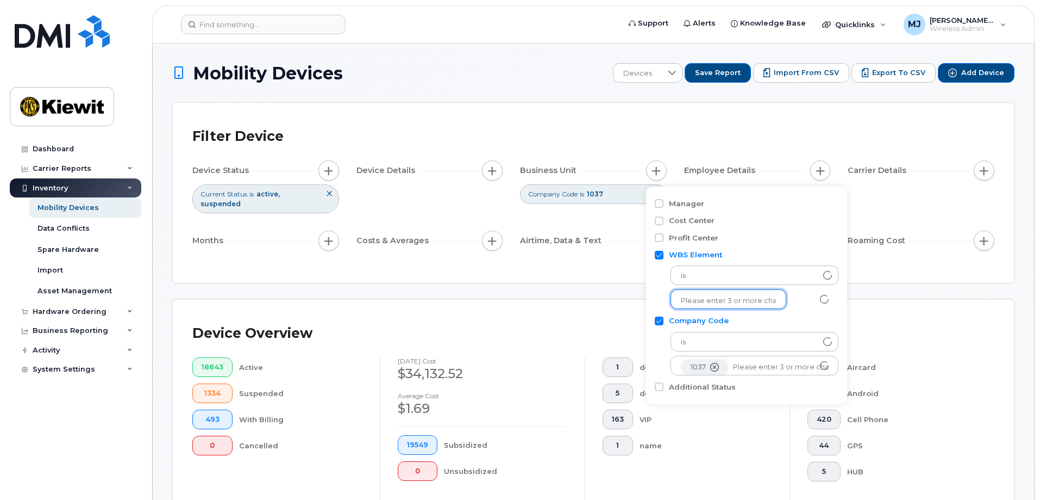
click at [696, 309] on ul at bounding box center [729, 299] width 116 height 20
click at [696, 307] on li at bounding box center [728, 301] width 95 height 16
click at [697, 304] on input "text" at bounding box center [728, 301] width 95 height 10
type input "105927.1"
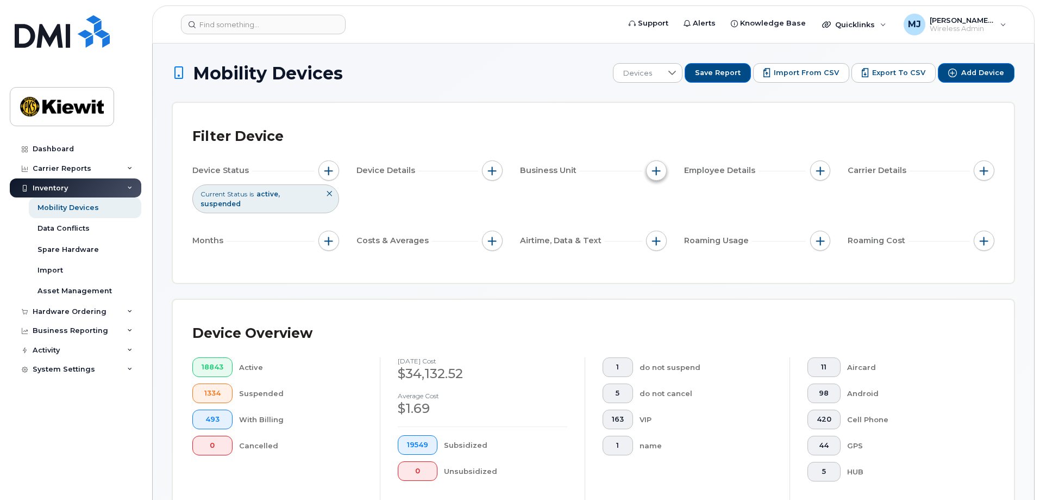
click at [664, 169] on button "button" at bounding box center [656, 170] width 21 height 21
click at [697, 266] on label "Company Code" at bounding box center [699, 271] width 60 height 10
click at [664, 267] on input "Company Code" at bounding box center [659, 271] width 9 height 9
checkbox input "true"
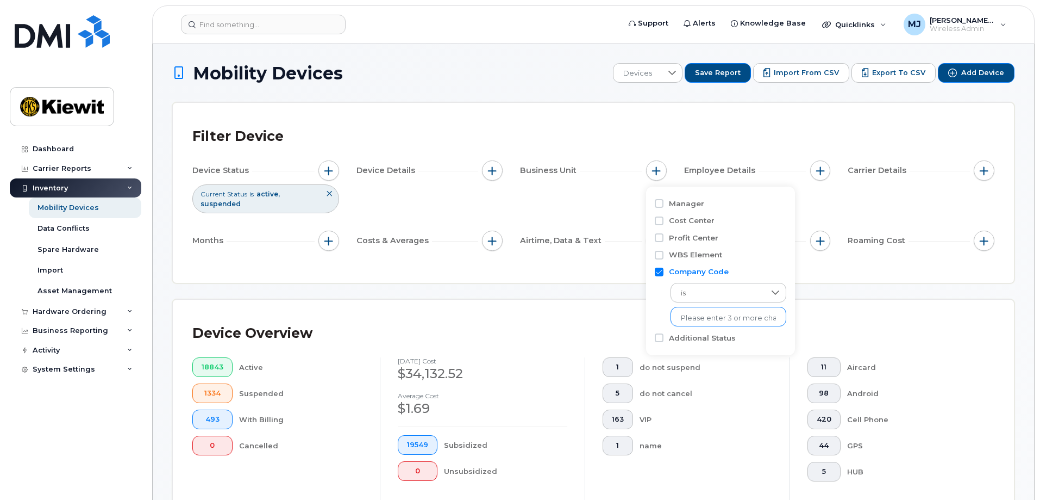
click at [714, 320] on input "text" at bounding box center [728, 318] width 95 height 10
type input "1037"
click at [703, 342] on li "1037" at bounding box center [723, 341] width 105 height 20
click at [691, 343] on label "Additional Status" at bounding box center [702, 338] width 67 height 10
click at [664, 342] on input "Additional Status" at bounding box center [659, 337] width 9 height 9
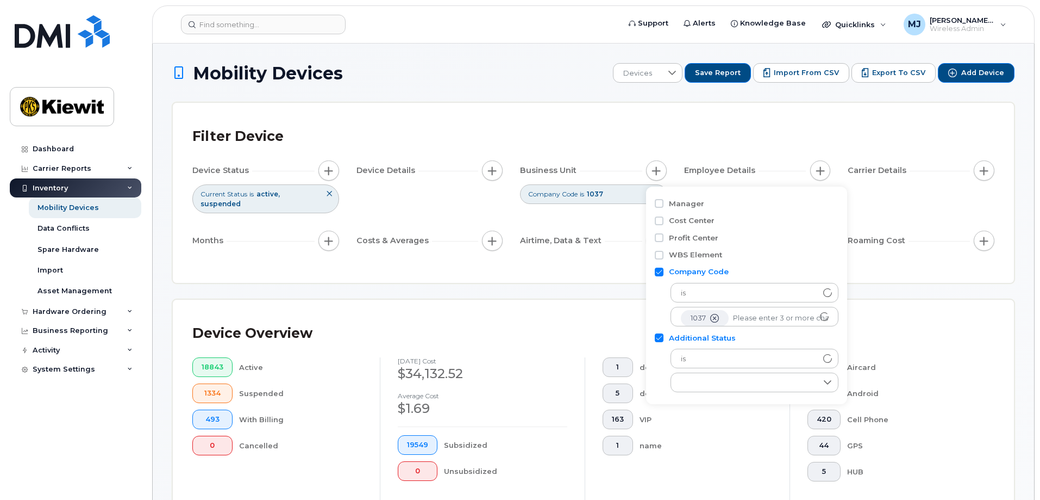
click at [690, 339] on label "Additional Status" at bounding box center [702, 338] width 67 height 10
click at [664, 339] on input "Additional Status" at bounding box center [659, 337] width 9 height 9
checkbox input "false"
click at [702, 257] on label "WBS Element" at bounding box center [695, 255] width 53 height 10
click at [664, 257] on input "WBS Element" at bounding box center [659, 255] width 9 height 9
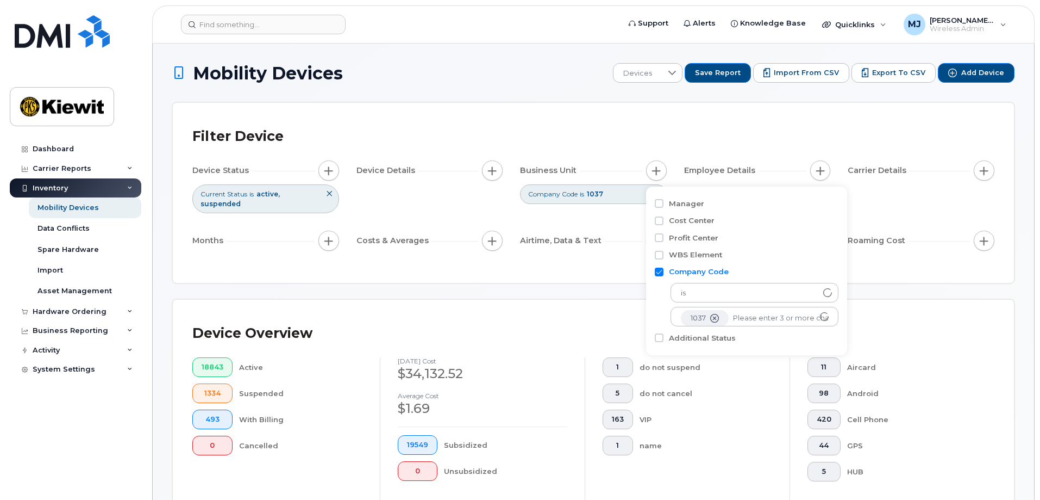
checkbox input "true"
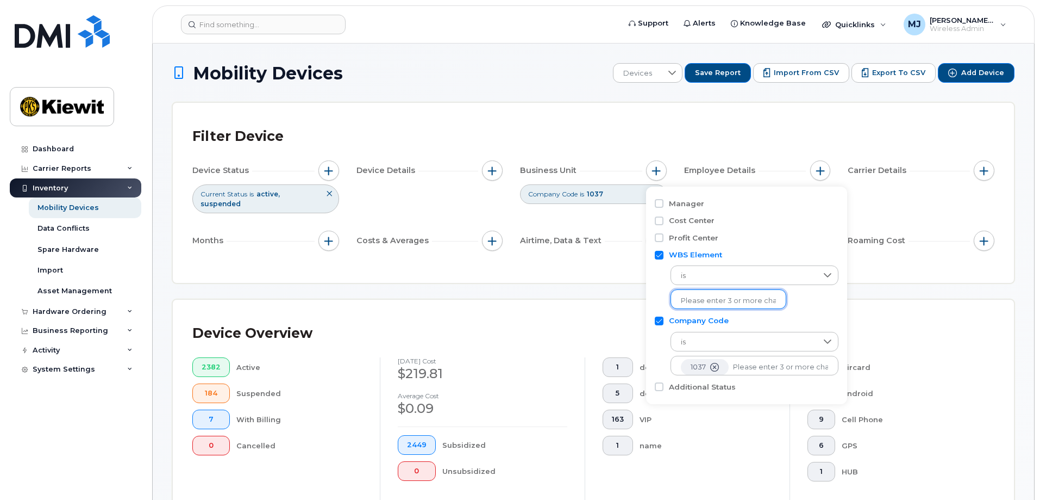
click at [707, 303] on input "text" at bounding box center [728, 301] width 95 height 10
type input "105927"
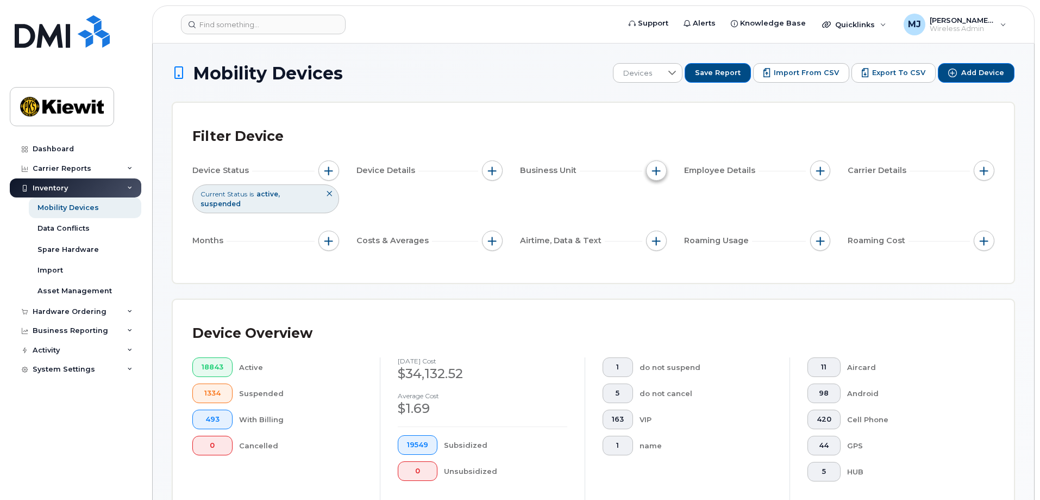
click at [660, 166] on span "button" at bounding box center [656, 170] width 9 height 9
click at [698, 272] on label "Company Code" at bounding box center [699, 271] width 60 height 10
click at [664, 272] on input "Company Code" at bounding box center [659, 271] width 9 height 9
checkbox input "true"
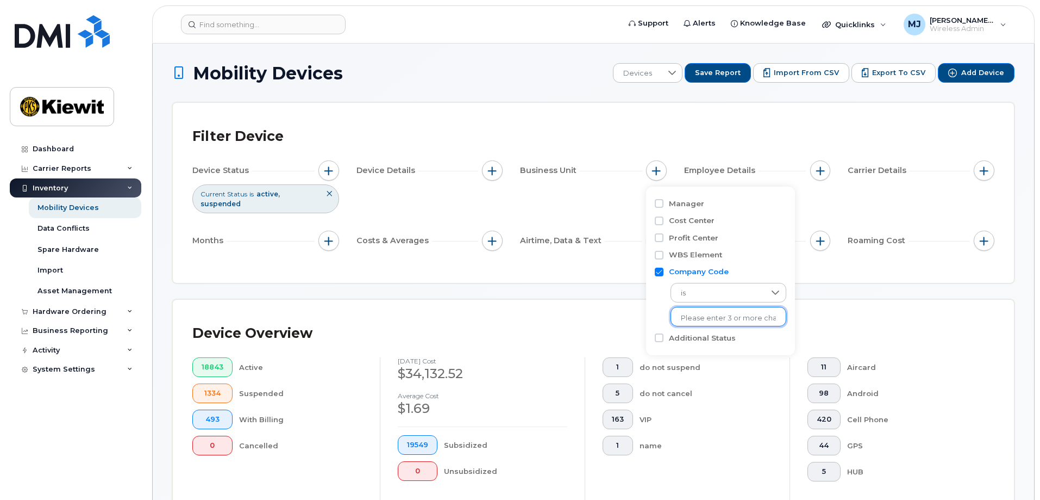
click at [706, 310] on li at bounding box center [728, 318] width 95 height 16
click at [704, 316] on input "text" at bounding box center [728, 318] width 95 height 10
type input "1037"
click at [713, 346] on li "1037" at bounding box center [723, 341] width 105 height 20
click at [706, 252] on label "WBS Element" at bounding box center [695, 255] width 53 height 10
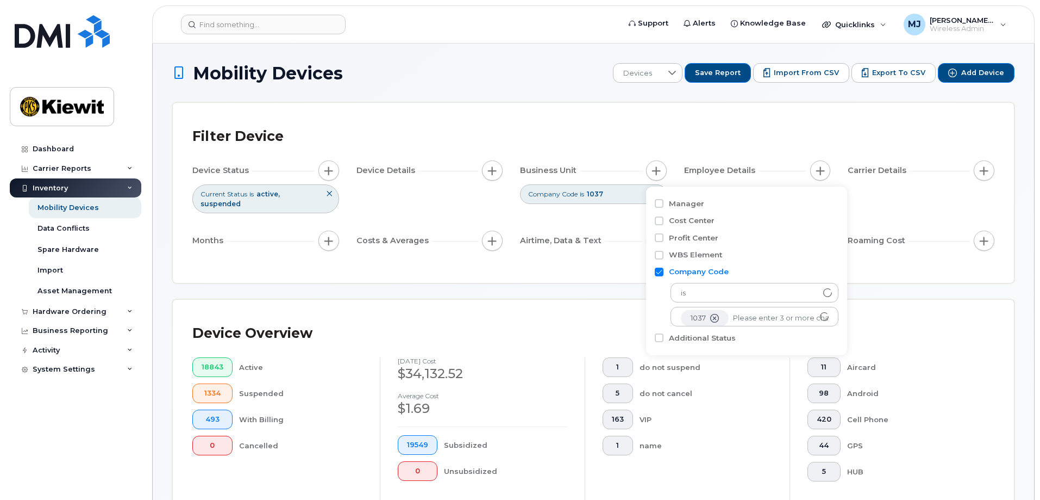
click at [664, 252] on input "WBS Element" at bounding box center [659, 255] width 9 height 9
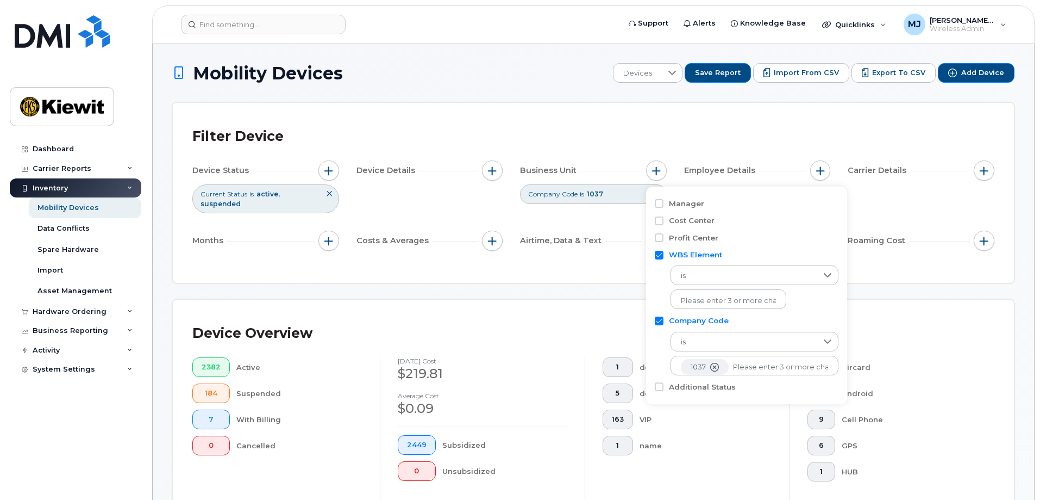
click at [708, 251] on label "WBS Element" at bounding box center [695, 255] width 53 height 10
click at [664, 251] on input "WBS Element" at bounding box center [659, 255] width 9 height 9
checkbox input "false"
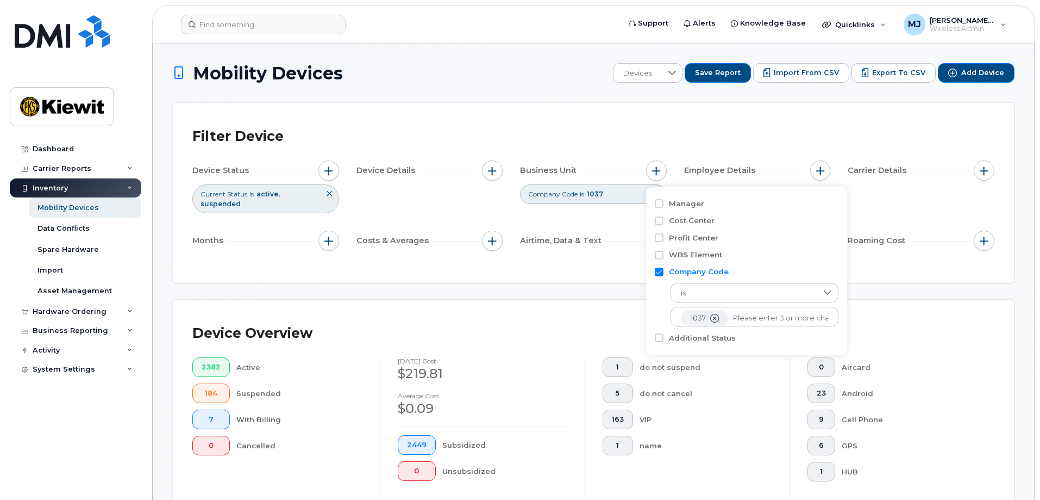
click at [917, 300] on div "Device Overview 2382 Active 184 Suspended 7 With Billing 0 Cancelled September …" at bounding box center [594, 423] width 842 height 247
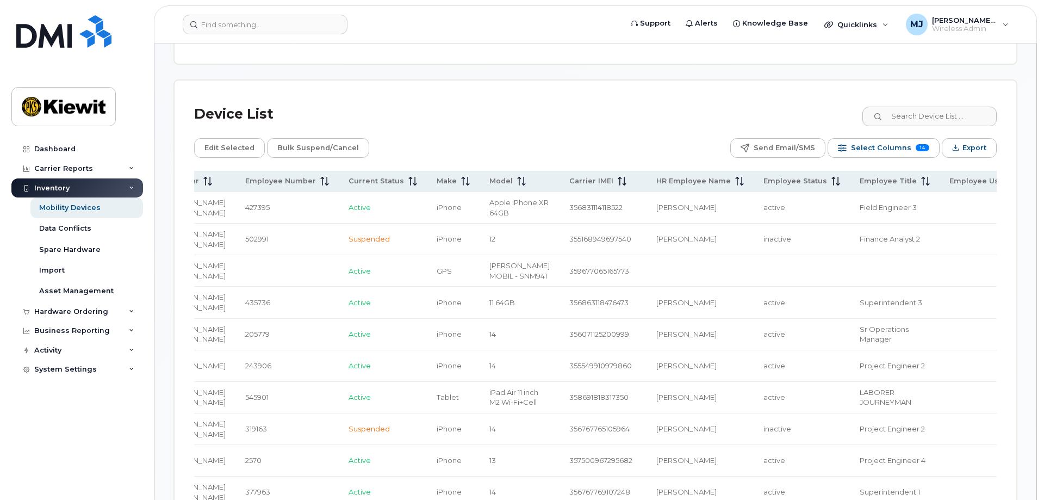
scroll to position [483, 0]
click at [882, 142] on span "Select Columns" at bounding box center [879, 147] width 60 height 16
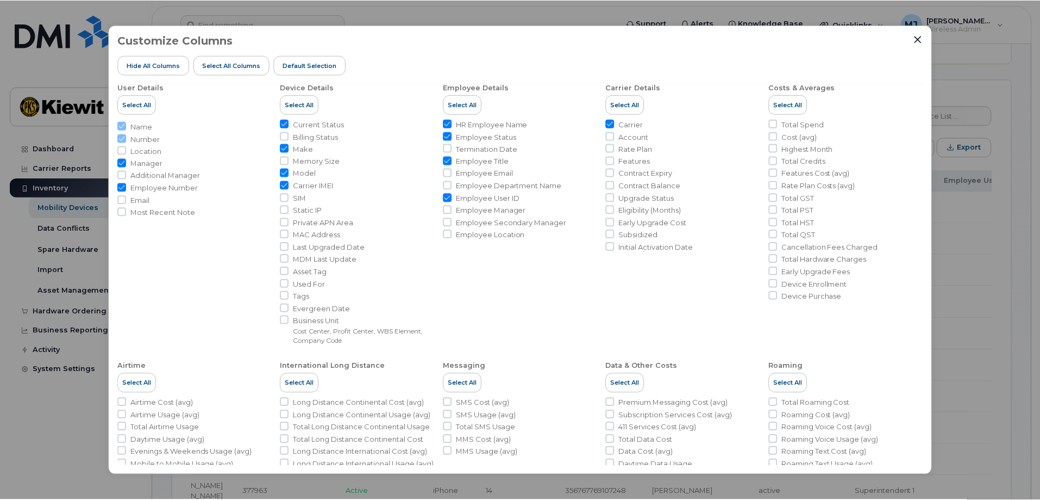
scroll to position [0, 0]
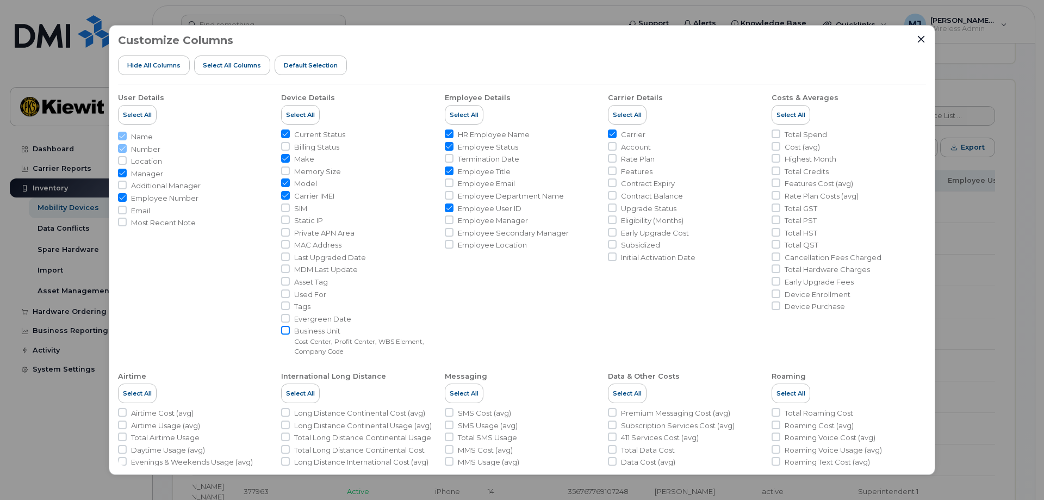
click at [283, 332] on input "Business Unit Cost Center, Profit Center, WBS Element, Company Code" at bounding box center [285, 330] width 9 height 9
checkbox input "true"
click at [919, 40] on icon "Close" at bounding box center [921, 39] width 7 height 7
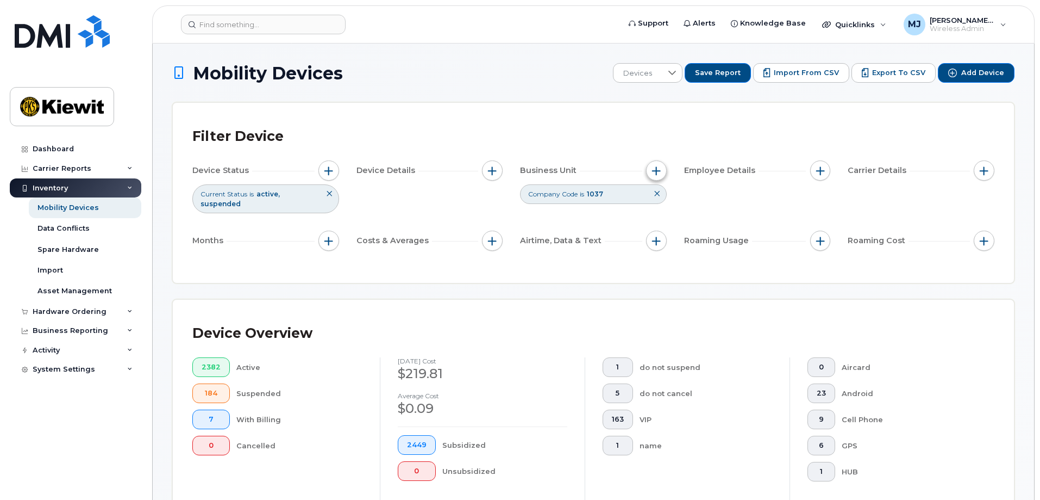
click at [659, 174] on span "button" at bounding box center [656, 170] width 9 height 9
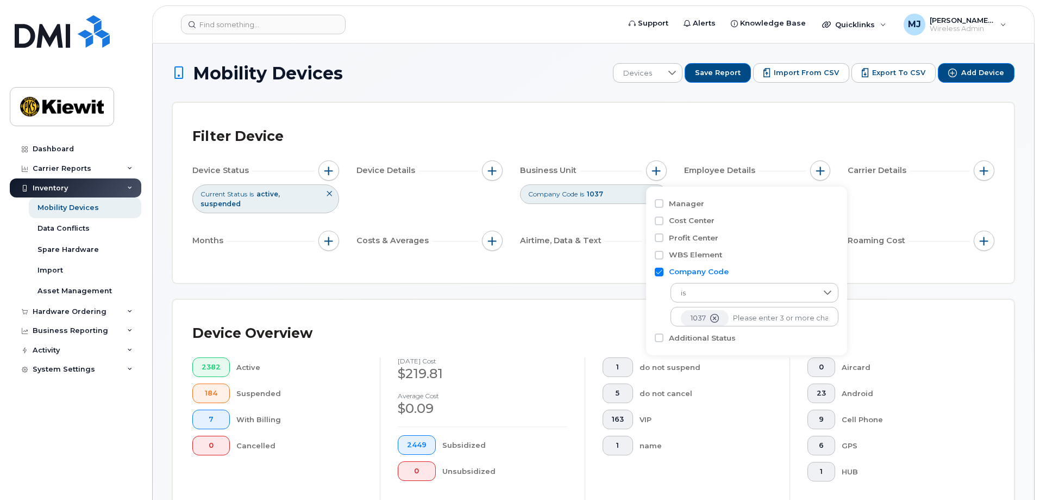
click at [697, 251] on label "WBS Element" at bounding box center [695, 255] width 53 height 10
click at [664, 251] on input "WBS Element" at bounding box center [659, 255] width 9 height 9
checkbox input "true"
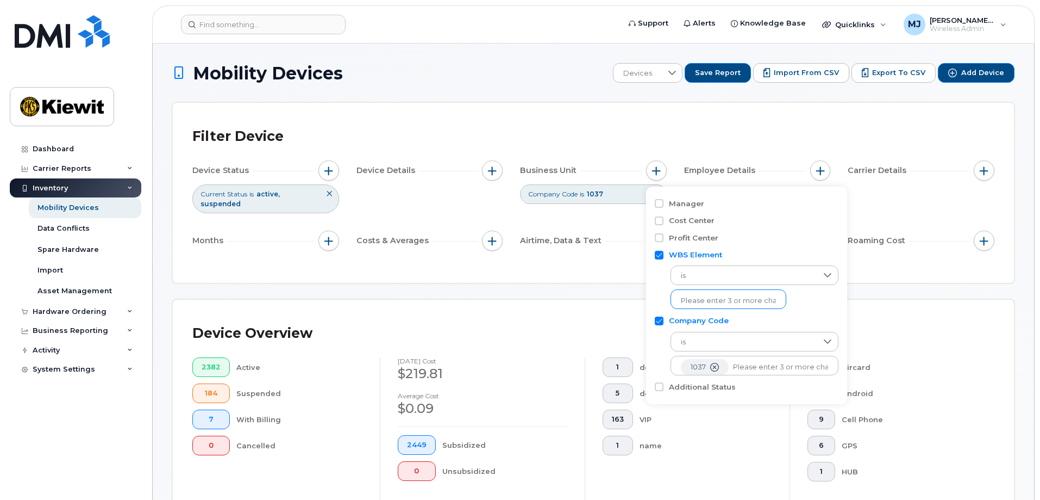
click at [700, 295] on li at bounding box center [728, 301] width 95 height 16
click at [693, 298] on input "text" at bounding box center [728, 301] width 95 height 10
type input "105929.1700"
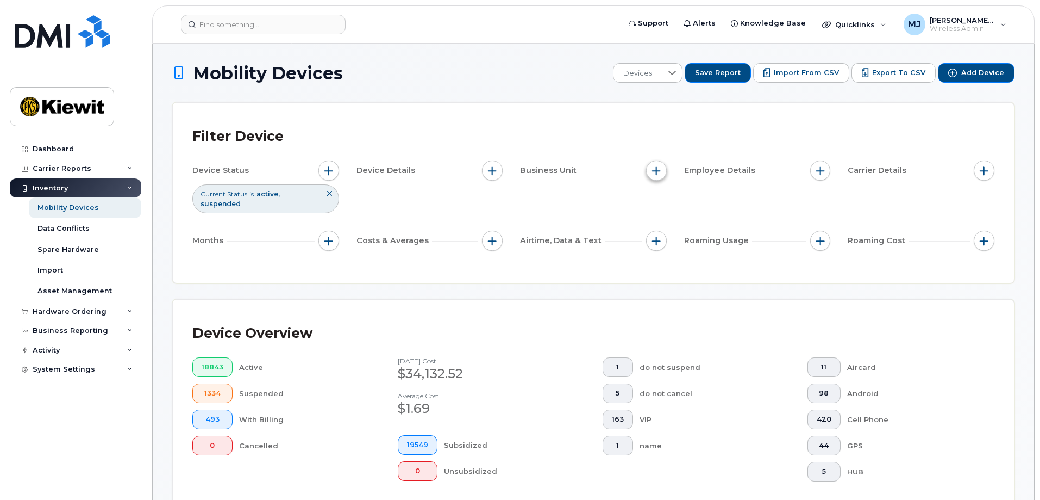
click at [648, 171] on button "button" at bounding box center [656, 170] width 21 height 21
click at [694, 270] on label "Company Code" at bounding box center [699, 271] width 60 height 10
click at [664, 270] on input "Company Code" at bounding box center [659, 271] width 9 height 9
checkbox input "true"
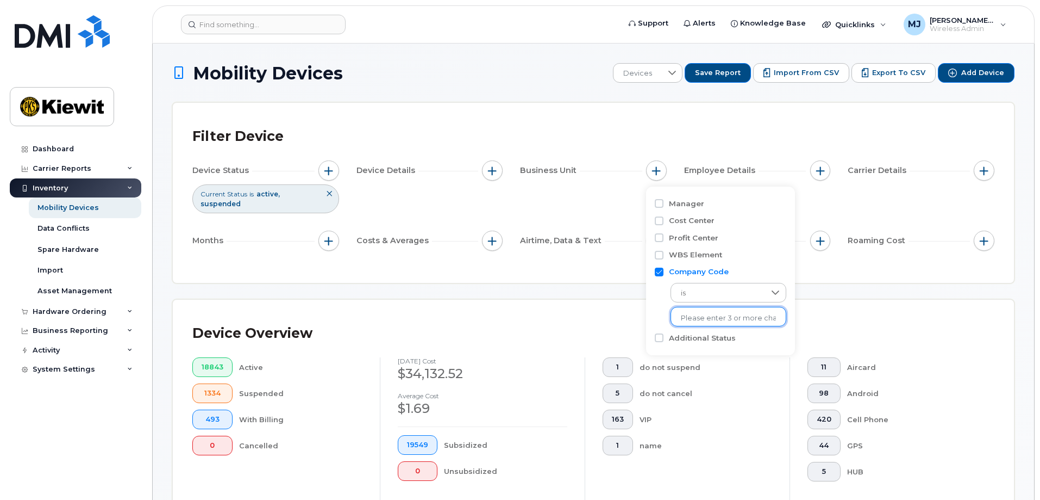
click at [703, 313] on input "text" at bounding box center [728, 318] width 95 height 10
type input "1037"
click at [711, 342] on li "1037" at bounding box center [723, 341] width 105 height 20
click at [955, 300] on div "Device Overview 18843 Active 1334 Suspended 493 With Billing 0 Cancelled [DATE]…" at bounding box center [594, 423] width 842 height 247
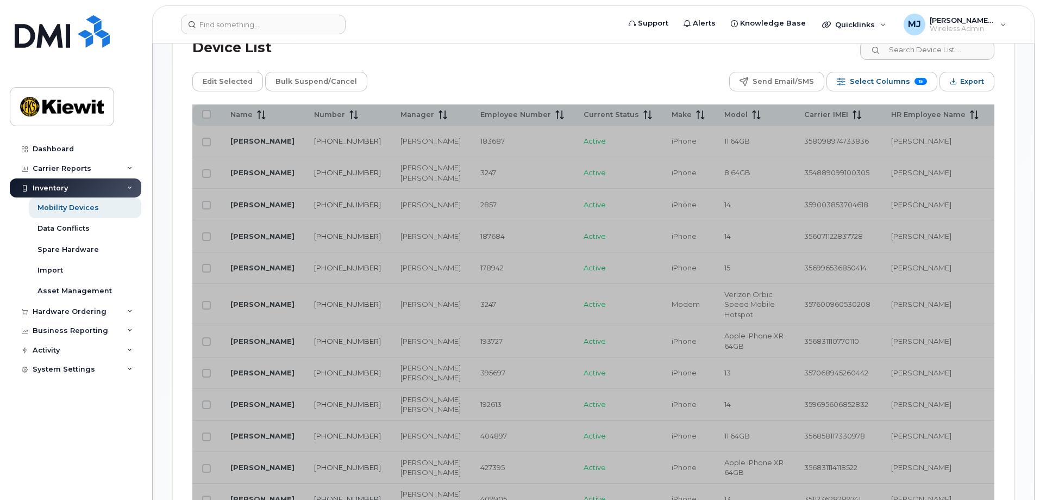
scroll to position [489, 0]
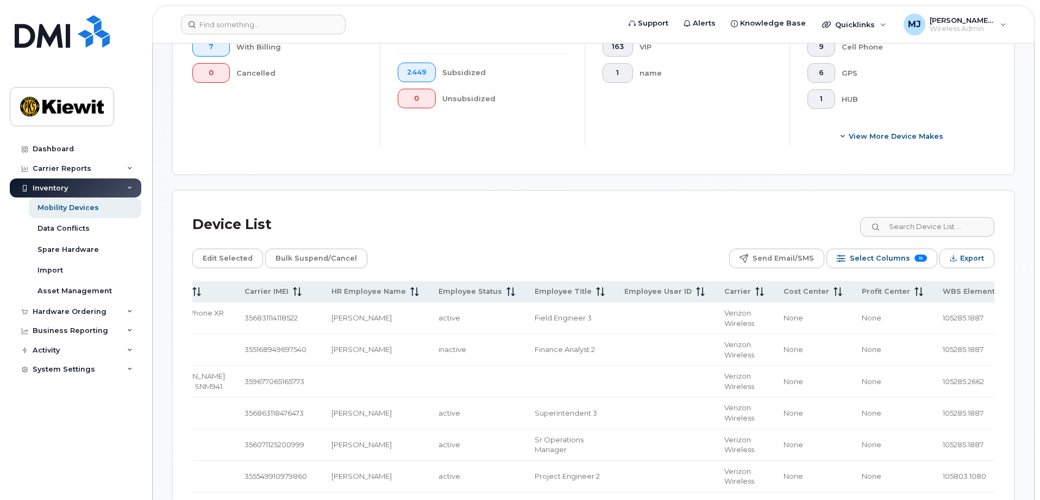
scroll to position [320, 0]
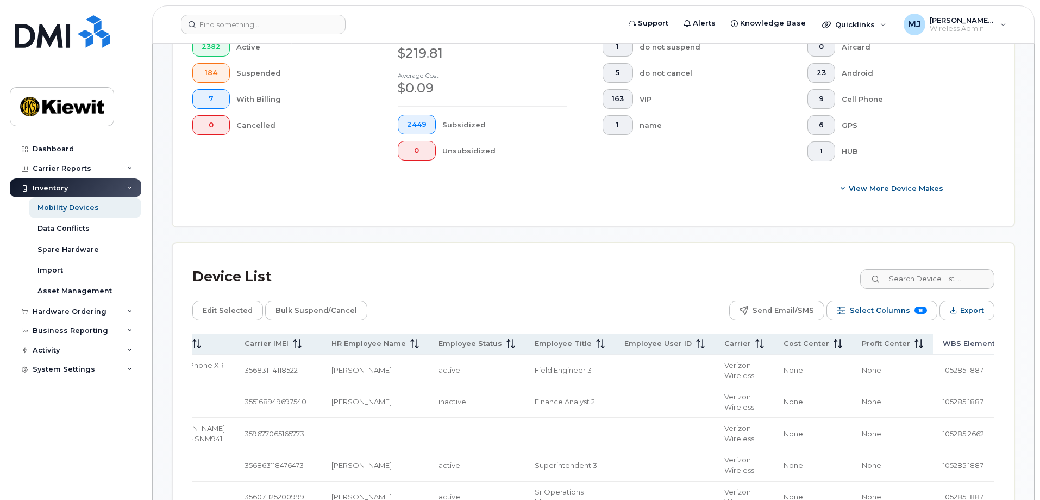
click at [943, 339] on span "WBS Element" at bounding box center [969, 344] width 52 height 10
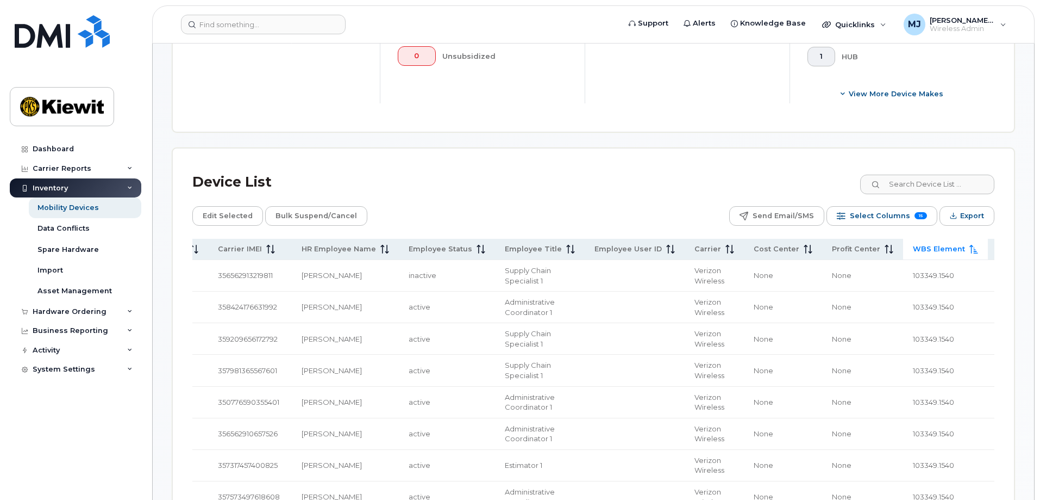
scroll to position [252, 0]
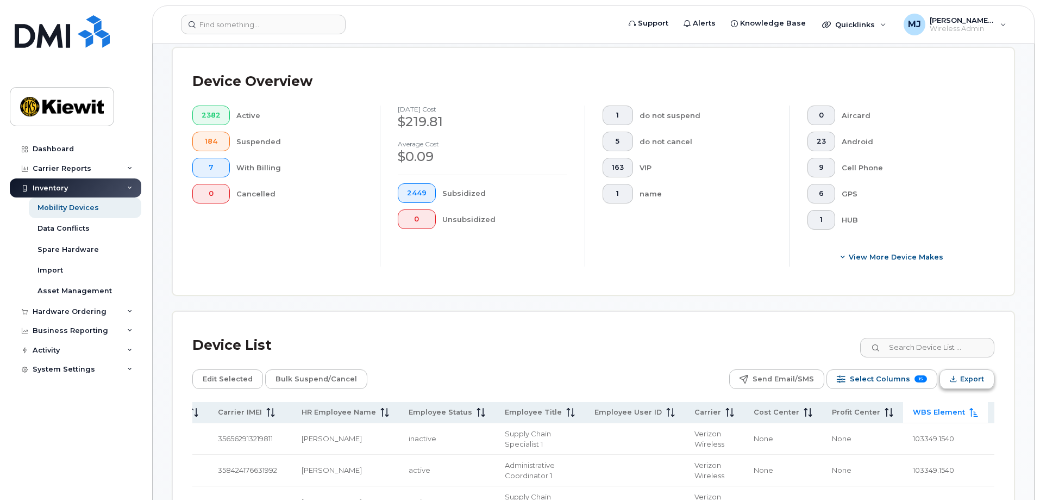
click at [977, 375] on span "Export" at bounding box center [973, 379] width 24 height 16
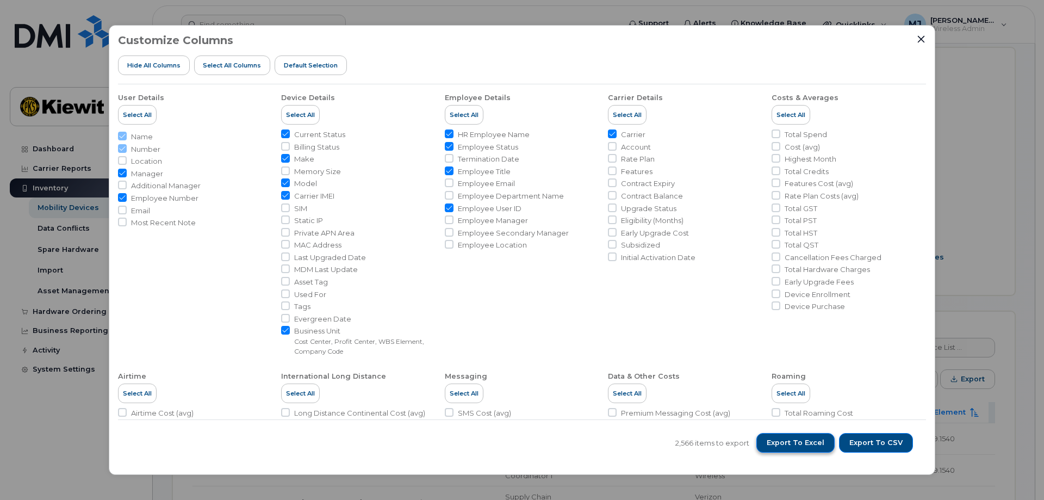
click at [815, 442] on span "Export to Excel" at bounding box center [795, 443] width 58 height 10
click at [921, 36] on icon "Close" at bounding box center [921, 39] width 9 height 9
